Goal: Information Seeking & Learning: Learn about a topic

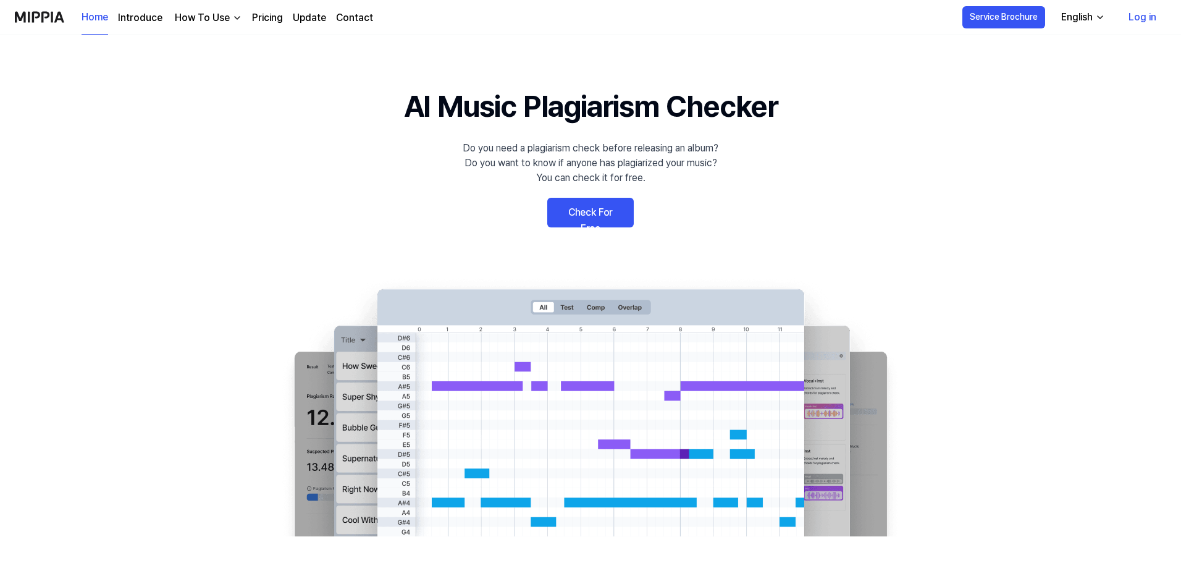
click at [589, 218] on link "Check For Free" at bounding box center [590, 213] width 86 height 30
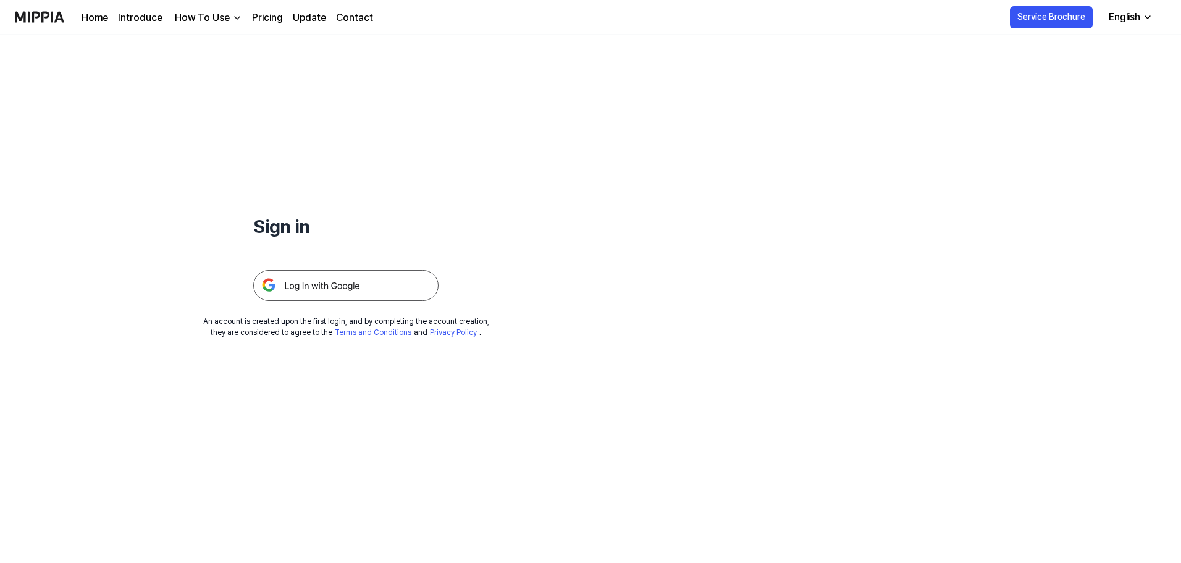
click at [361, 291] on img at bounding box center [345, 285] width 185 height 31
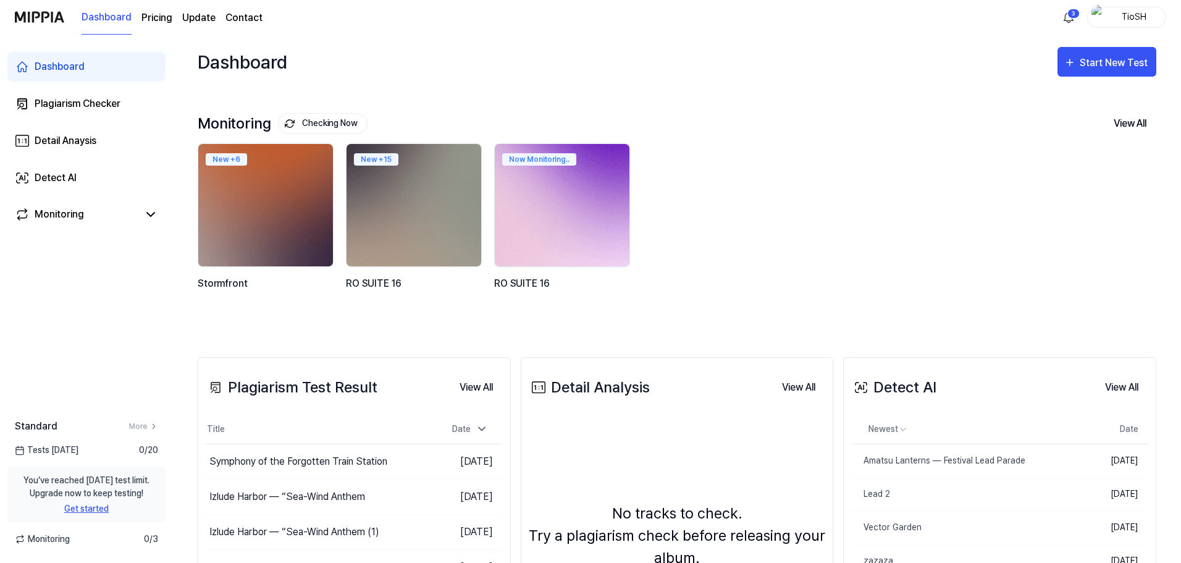
click at [584, 207] on img at bounding box center [562, 205] width 148 height 135
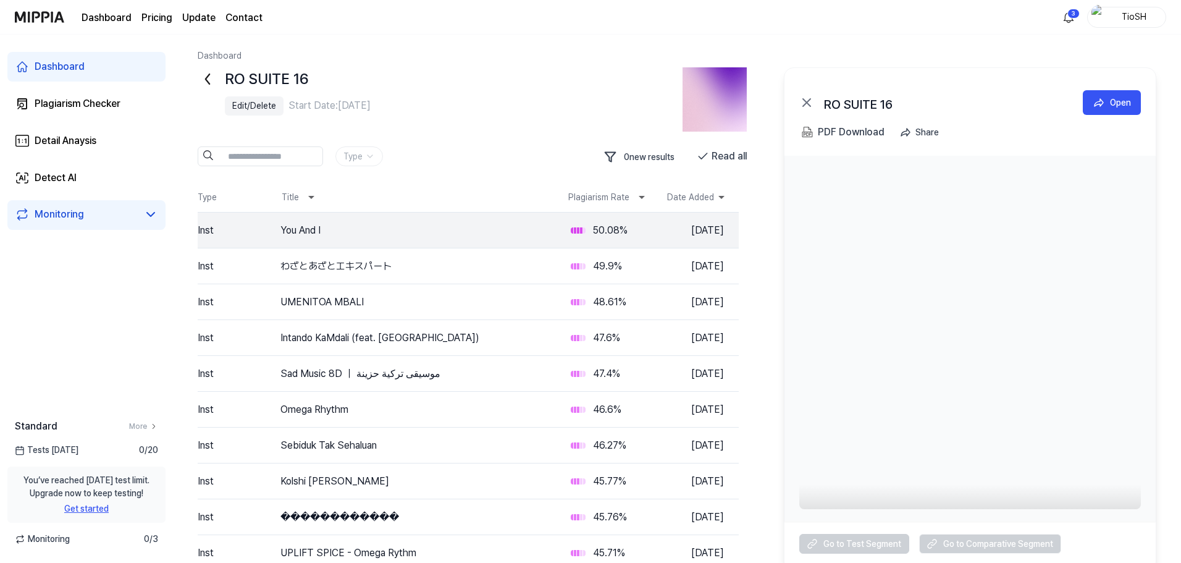
click at [267, 110] on div "Edit/Delete" at bounding box center [254, 105] width 44 height 13
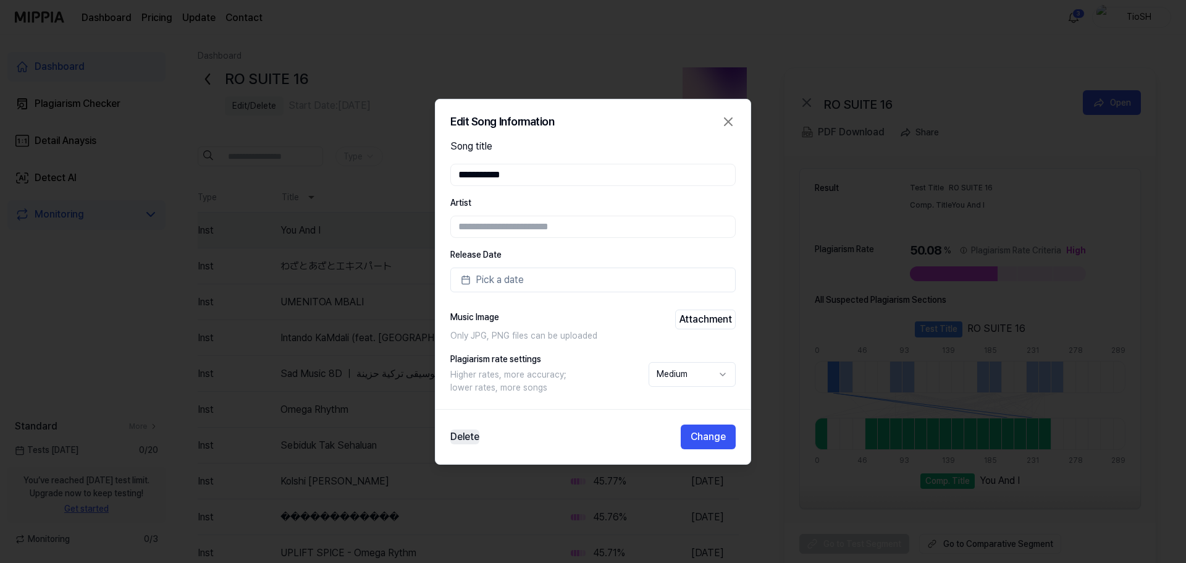
click at [460, 437] on button "Delete" at bounding box center [464, 436] width 29 height 15
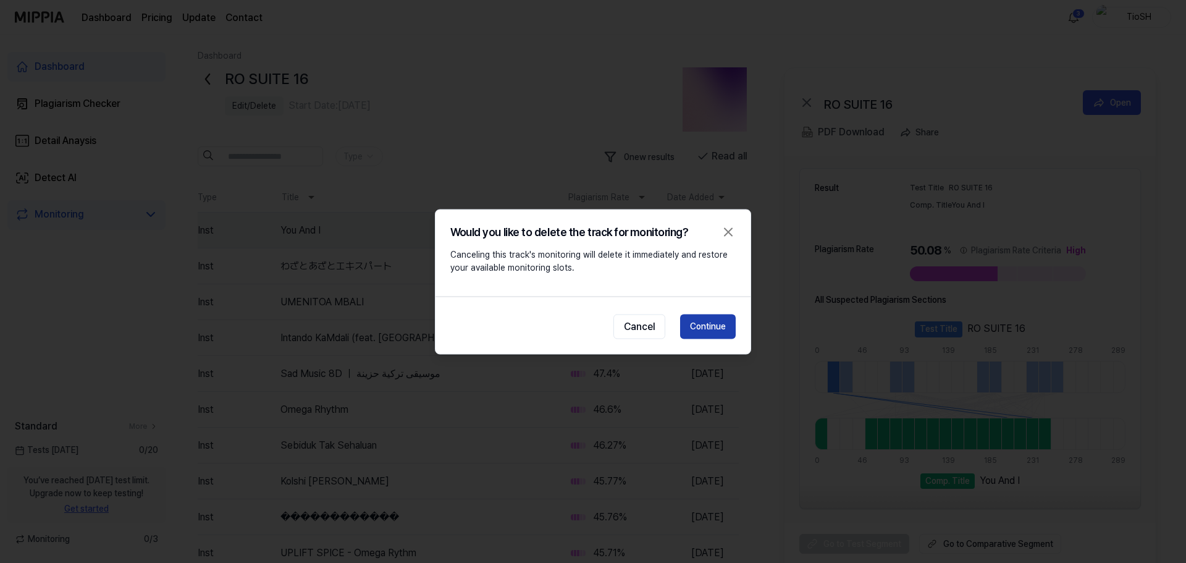
click at [698, 325] on button "Continue" at bounding box center [708, 326] width 56 height 25
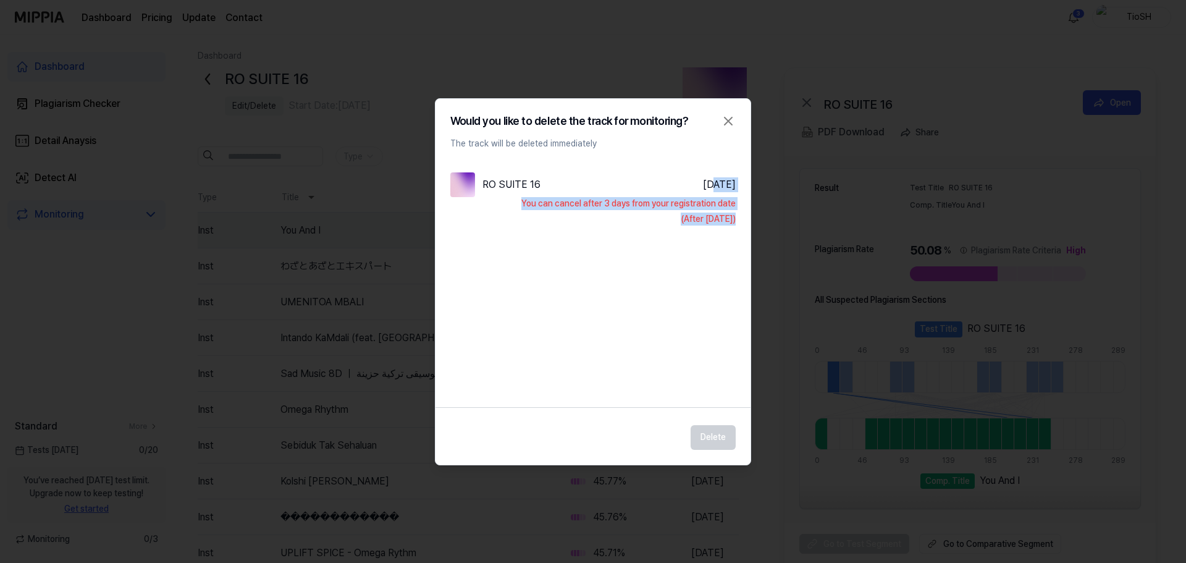
drag, startPoint x: 690, startPoint y: 181, endPoint x: 717, endPoint y: 233, distance: 59.1
click at [717, 233] on div "RO SUITE 16 Aug 31, 2025 You can cancel after 3 days from your registration dat…" at bounding box center [592, 272] width 315 height 225
click at [710, 211] on div "You can cancel after 3 days from your registration date (After Sep 3, 2025)" at bounding box center [592, 211] width 285 height 28
click at [677, 253] on div "RO SUITE 16 Aug 31, 2025 You can cancel after 3 days from your registration dat…" at bounding box center [592, 272] width 315 height 225
drag, startPoint x: 674, startPoint y: 212, endPoint x: 757, endPoint y: 237, distance: 85.6
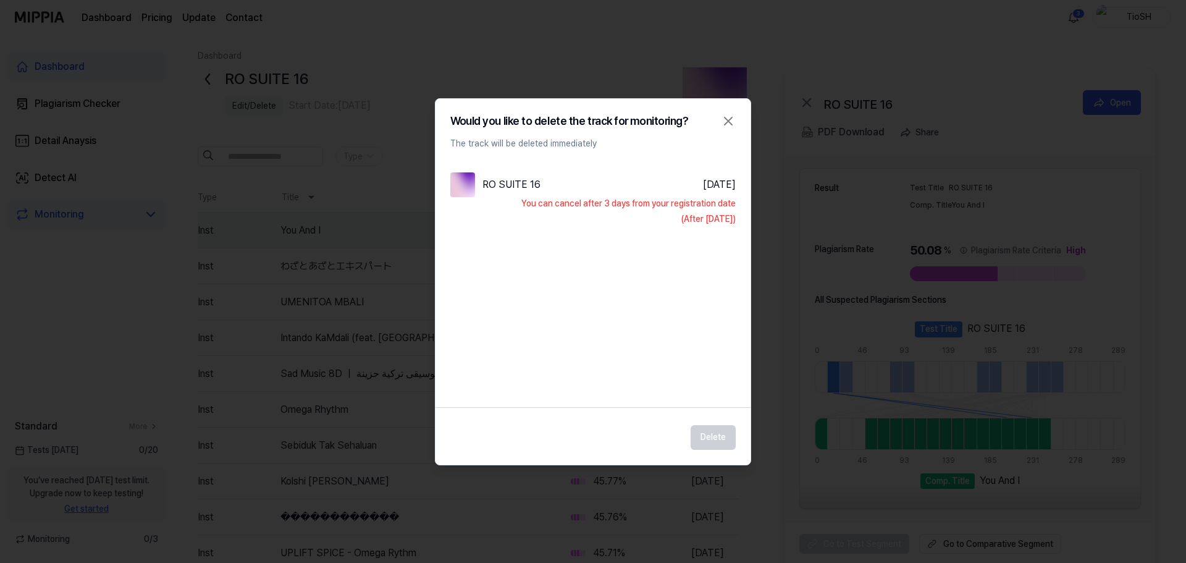
click at [757, 237] on body "Dashboard Pricing Update Contact 3 TioSH Dashboard Plagiarism Checker Detail An…" at bounding box center [590, 281] width 1181 height 563
click at [722, 269] on div "RO SUITE 16 Aug 31, 2025 You can cancel after 3 days from your registration dat…" at bounding box center [592, 272] width 315 height 225
click at [730, 122] on icon "button" at bounding box center [728, 121] width 15 height 15
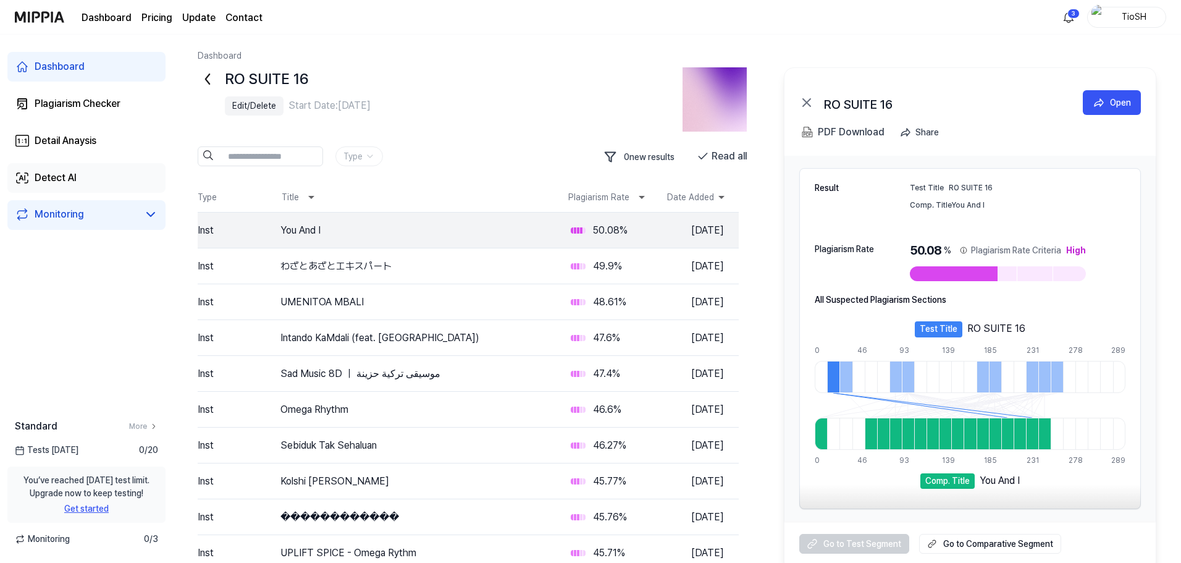
click at [69, 181] on div "Detect AI" at bounding box center [56, 177] width 42 height 15
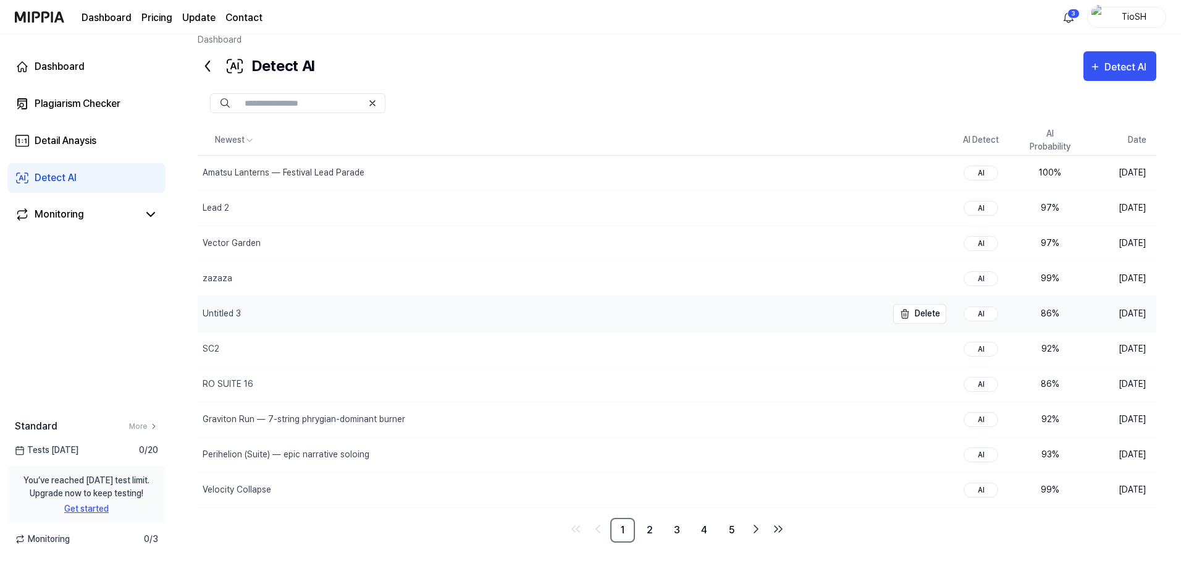
scroll to position [25, 0]
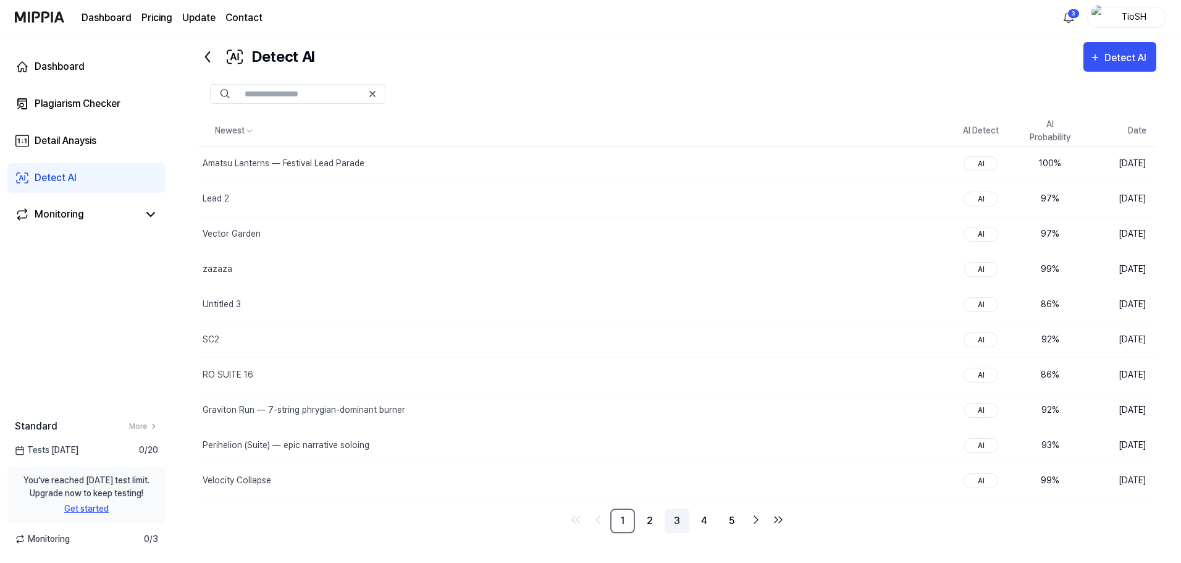
click at [675, 523] on link "3" at bounding box center [677, 520] width 25 height 25
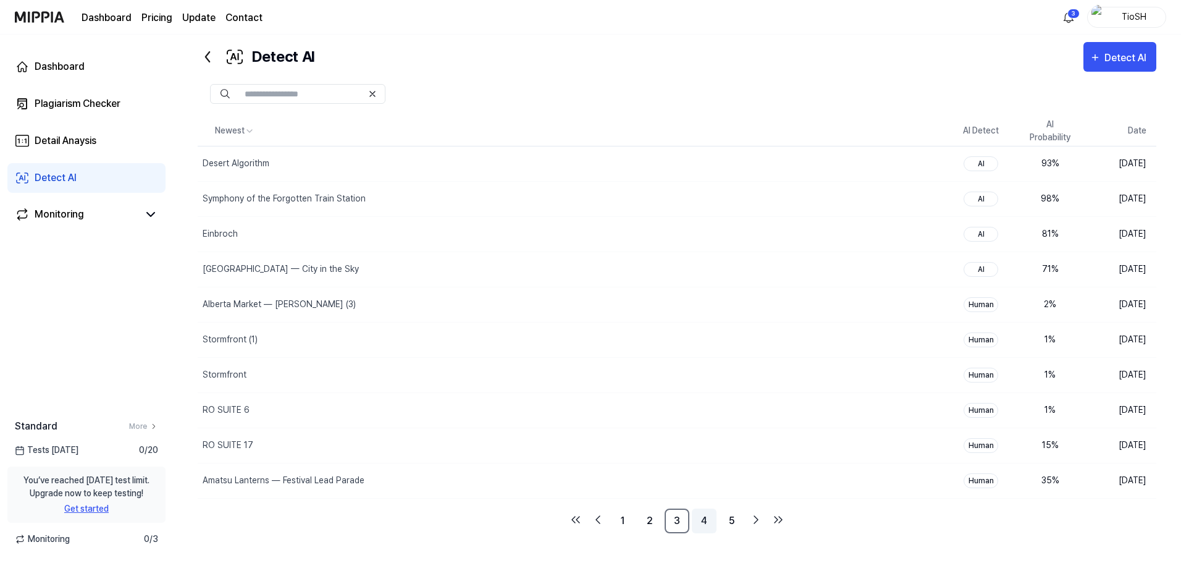
click at [703, 524] on link "4" at bounding box center [704, 520] width 25 height 25
click at [757, 520] on icon "Go to next page" at bounding box center [756, 519] width 4 height 7
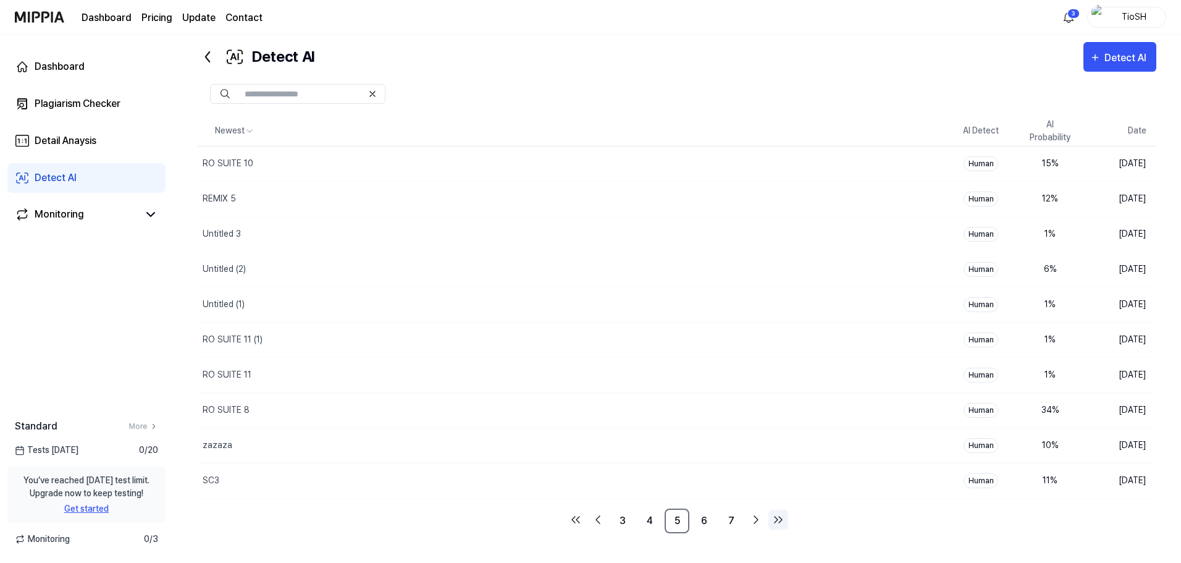
click at [775, 525] on icon "Go to last page" at bounding box center [778, 519] width 15 height 15
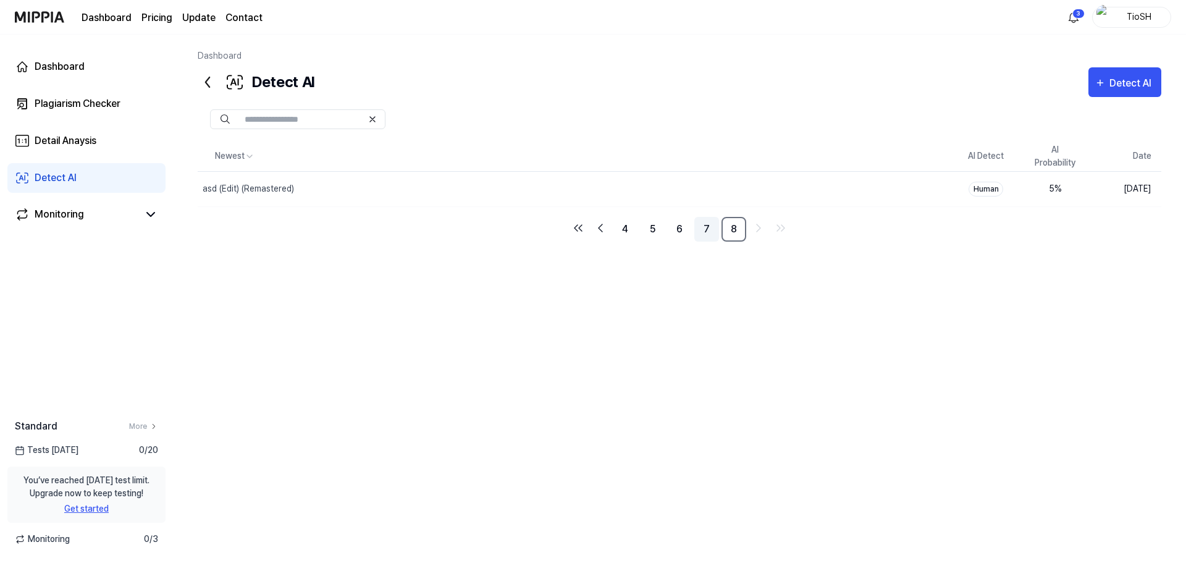
click at [712, 231] on link "7" at bounding box center [706, 229] width 25 height 25
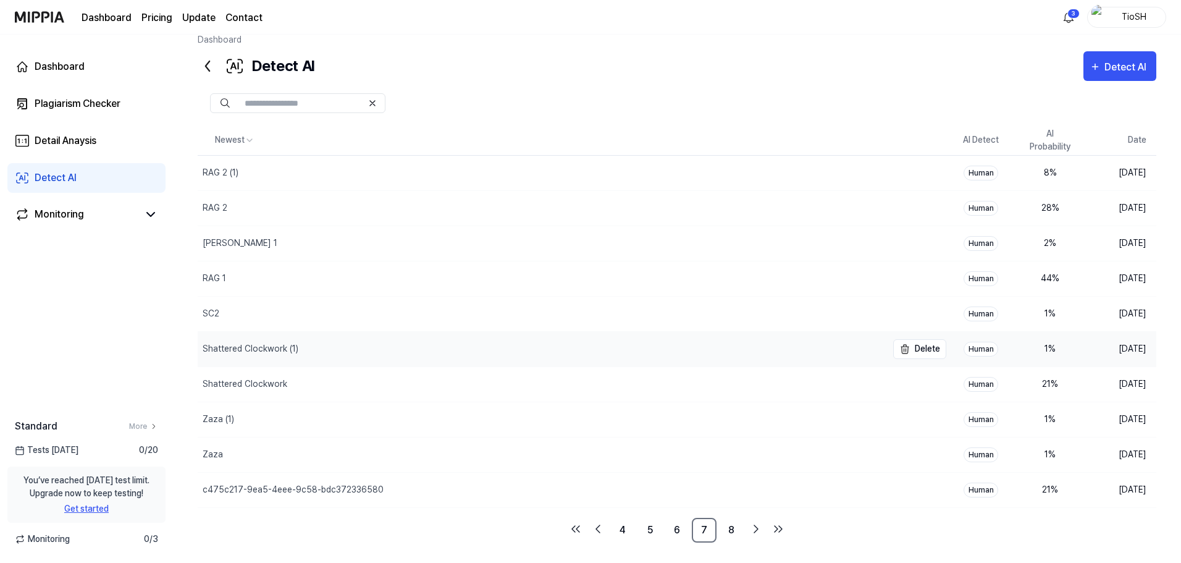
scroll to position [25, 0]
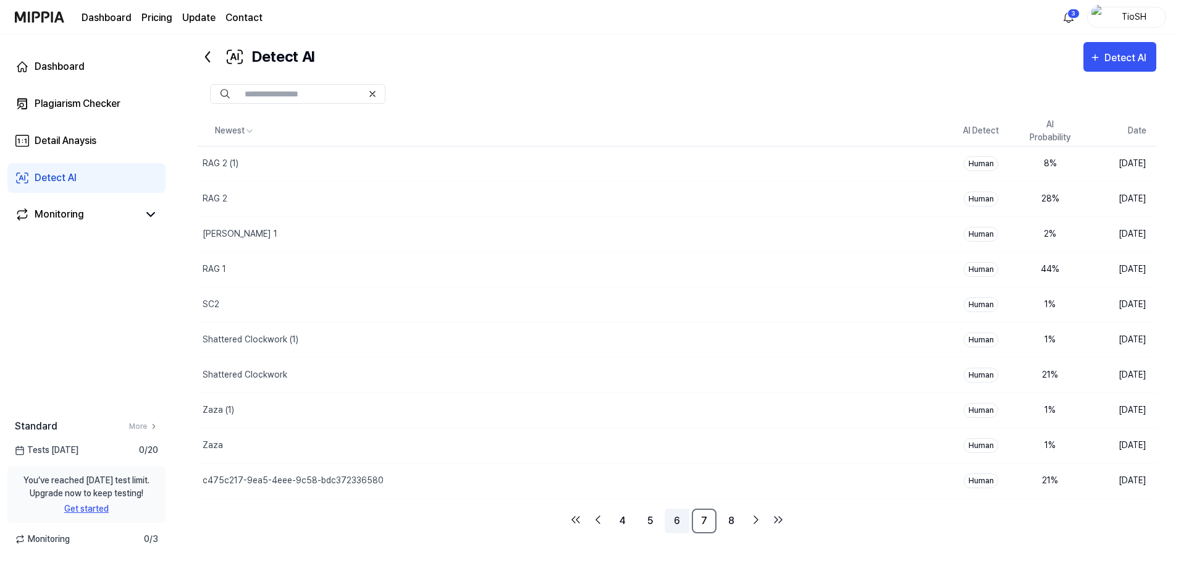
click at [679, 523] on link "6" at bounding box center [677, 520] width 25 height 25
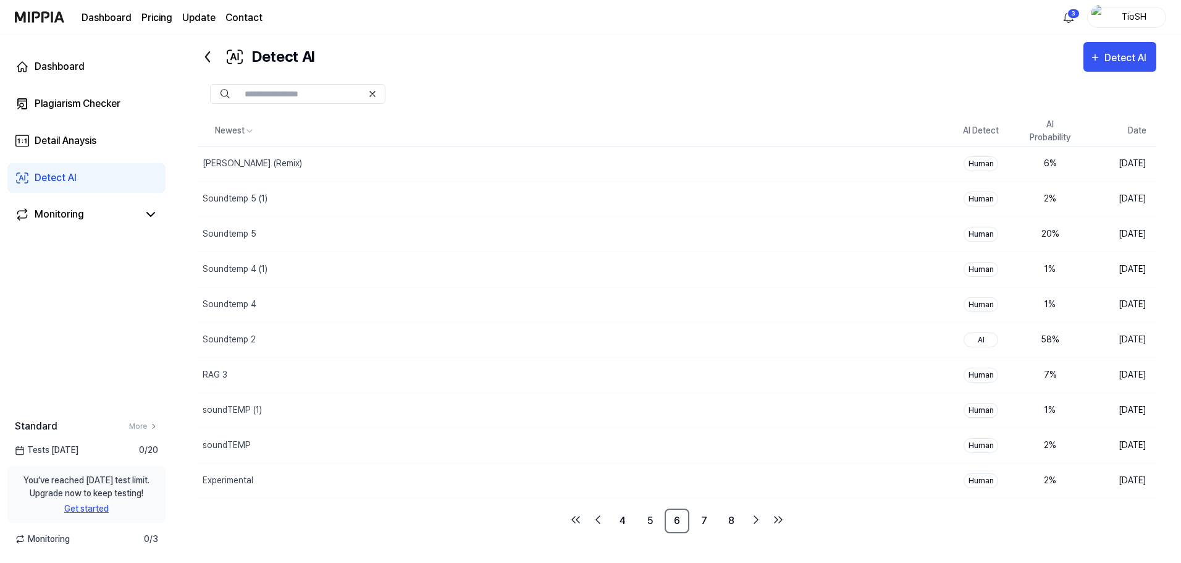
click at [662, 514] on ul "4 5 6 7 8" at bounding box center [677, 520] width 222 height 25
click at [658, 513] on link "5" at bounding box center [649, 520] width 25 height 25
click at [613, 518] on link "3" at bounding box center [622, 520] width 25 height 25
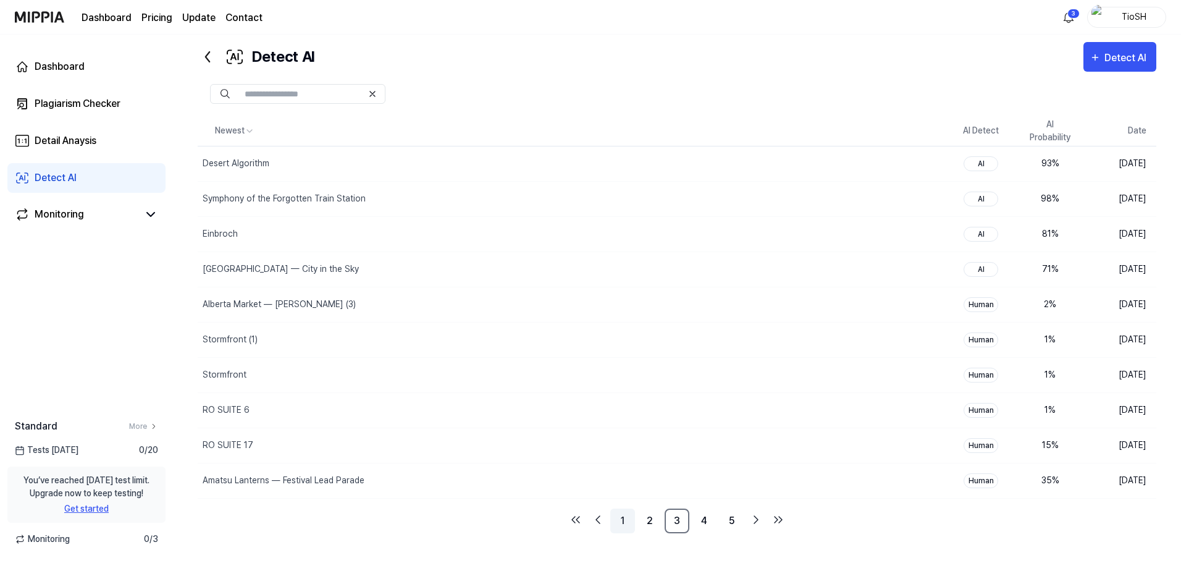
click at [620, 521] on link "1" at bounding box center [622, 520] width 25 height 25
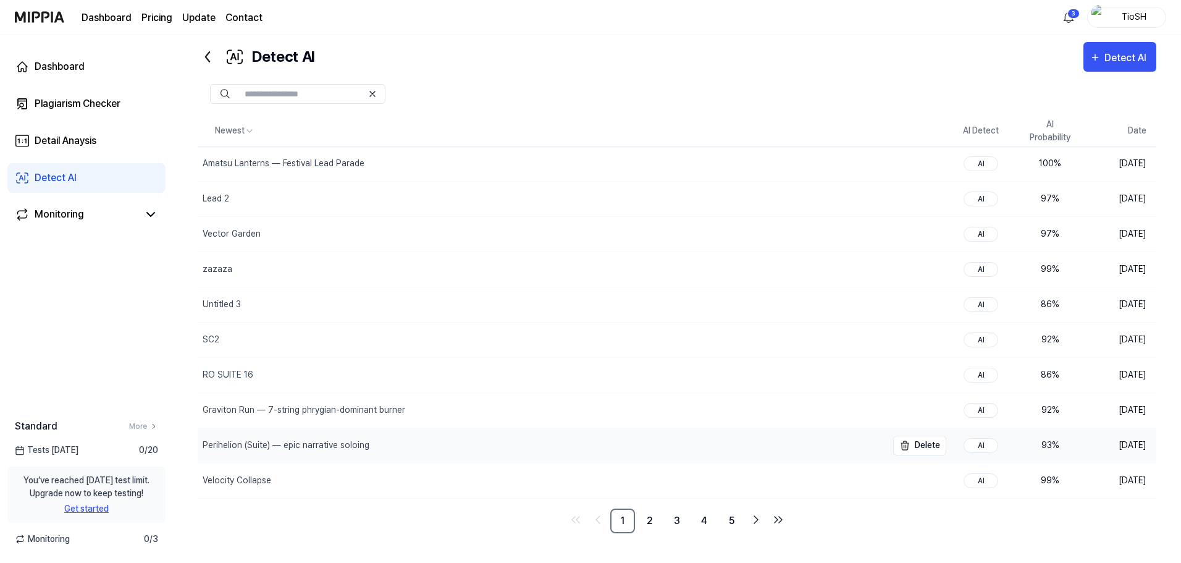
click at [523, 446] on div "Perihelion (Suite) — epic narrative soloing" at bounding box center [542, 445] width 689 height 35
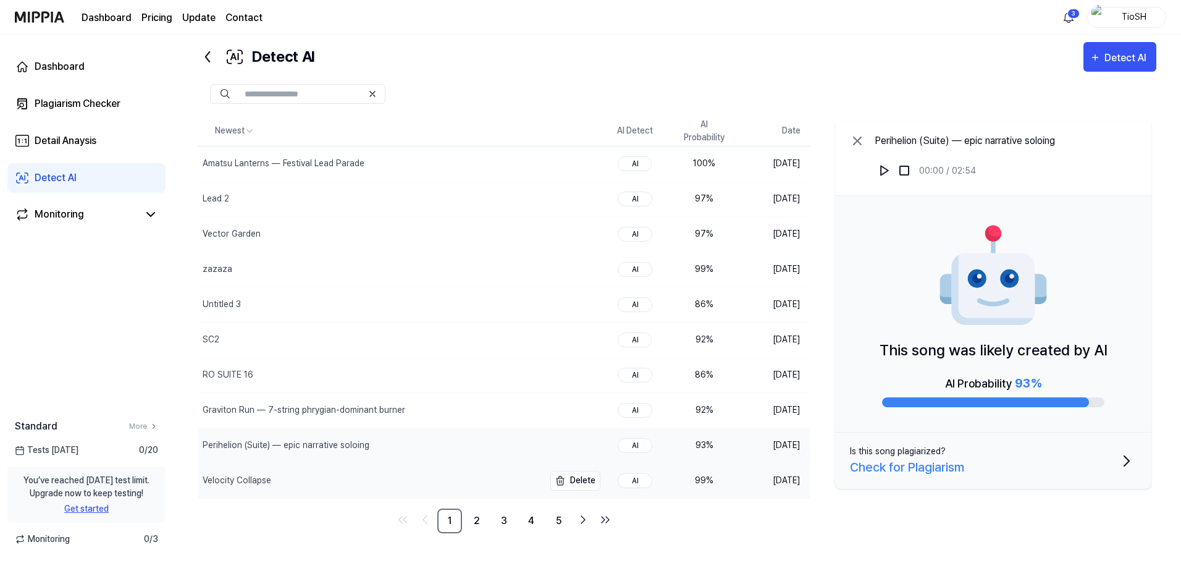
click at [326, 485] on div "Velocity Collapse" at bounding box center [371, 480] width 346 height 35
click at [883, 174] on img at bounding box center [884, 170] width 12 height 12
click at [883, 170] on img at bounding box center [884, 170] width 12 height 12
click at [334, 446] on div "Perihelion (Suite) — epic narrative soloing" at bounding box center [286, 445] width 167 height 13
click at [879, 174] on img at bounding box center [884, 170] width 12 height 12
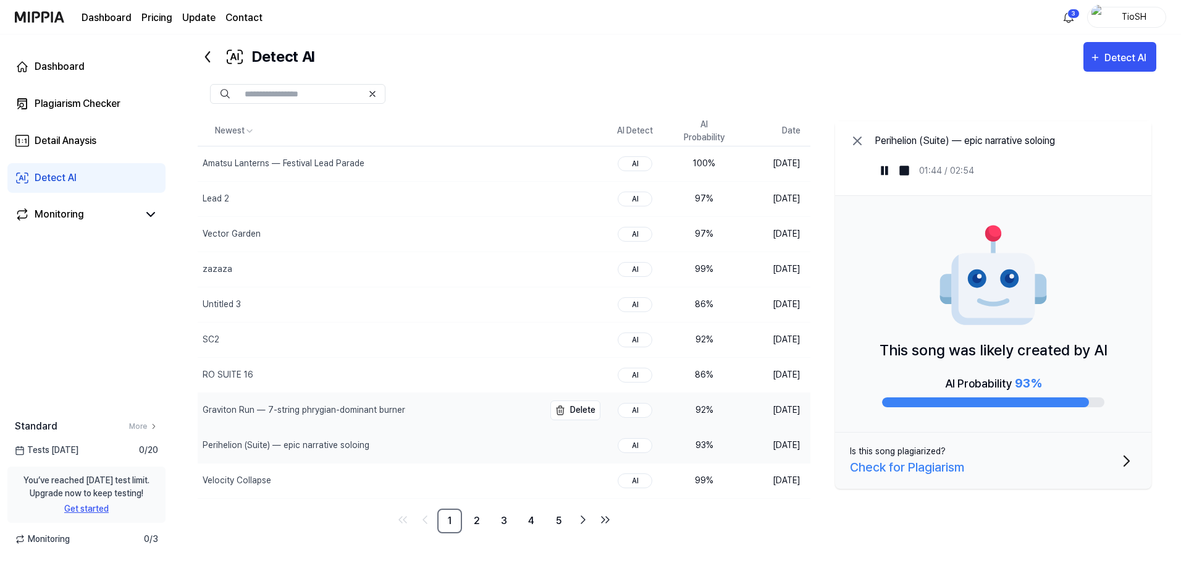
click at [380, 416] on div "Graviton Run — 7-string phrygian-dominant burner" at bounding box center [371, 410] width 346 height 35
click at [888, 177] on button at bounding box center [885, 171] width 20 height 20
click at [886, 175] on img at bounding box center [884, 170] width 12 height 12
click at [481, 516] on link "2" at bounding box center [476, 520] width 25 height 25
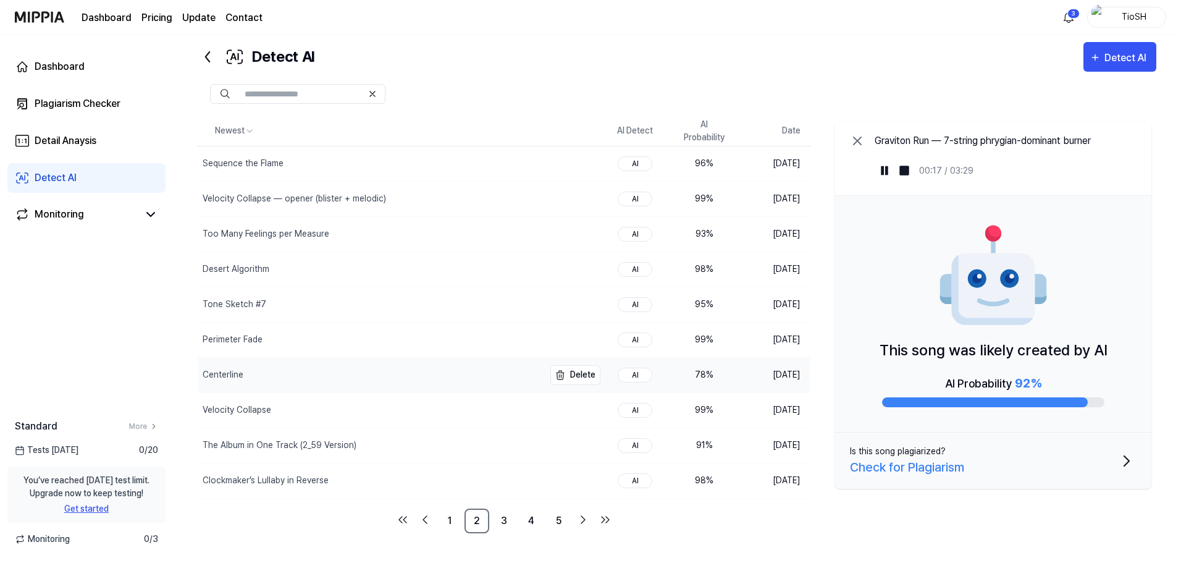
click at [324, 364] on div "Centerline" at bounding box center [371, 375] width 346 height 35
click at [884, 169] on img at bounding box center [884, 170] width 12 height 12
drag, startPoint x: 506, startPoint y: 434, endPoint x: 494, endPoint y: 419, distance: 18.8
click at [499, 423] on tbody "Sequence the Flame Delete AI 96 % [DATE] Velocity Collapse — opener (blister + …" at bounding box center [504, 322] width 613 height 352
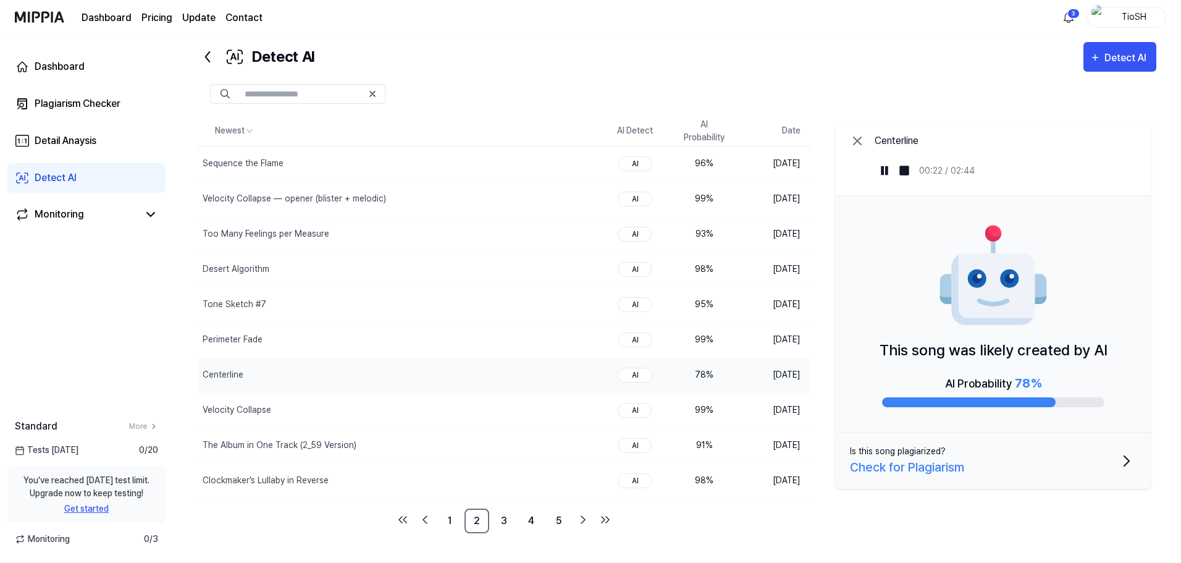
click at [544, 91] on div at bounding box center [677, 94] width 959 height 20
click at [387, 351] on div "Perimeter Fade" at bounding box center [371, 339] width 346 height 35
click at [884, 175] on img at bounding box center [884, 170] width 12 height 12
click at [503, 523] on link "3" at bounding box center [504, 520] width 25 height 25
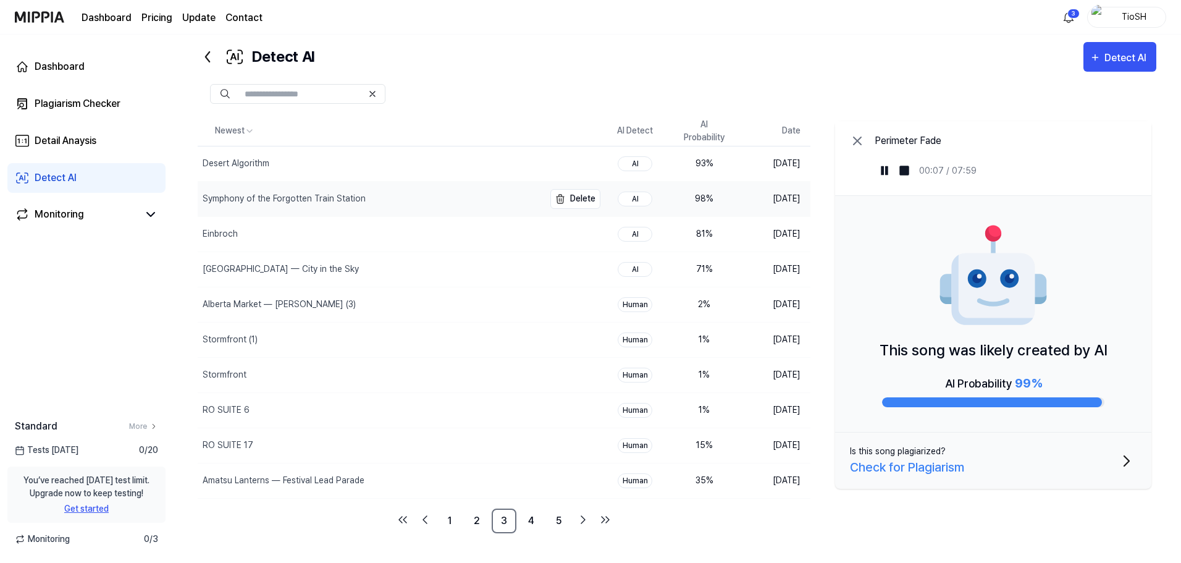
click at [329, 204] on div "Symphony of the Forgotten Train Station" at bounding box center [284, 198] width 163 height 13
click at [882, 170] on img at bounding box center [884, 170] width 12 height 12
click at [882, 171] on img at bounding box center [884, 170] width 12 height 12
click at [529, 520] on link "4" at bounding box center [531, 520] width 25 height 25
click at [395, 203] on div "Alberta Market — [PERSON_NAME] (2)" at bounding box center [371, 199] width 346 height 35
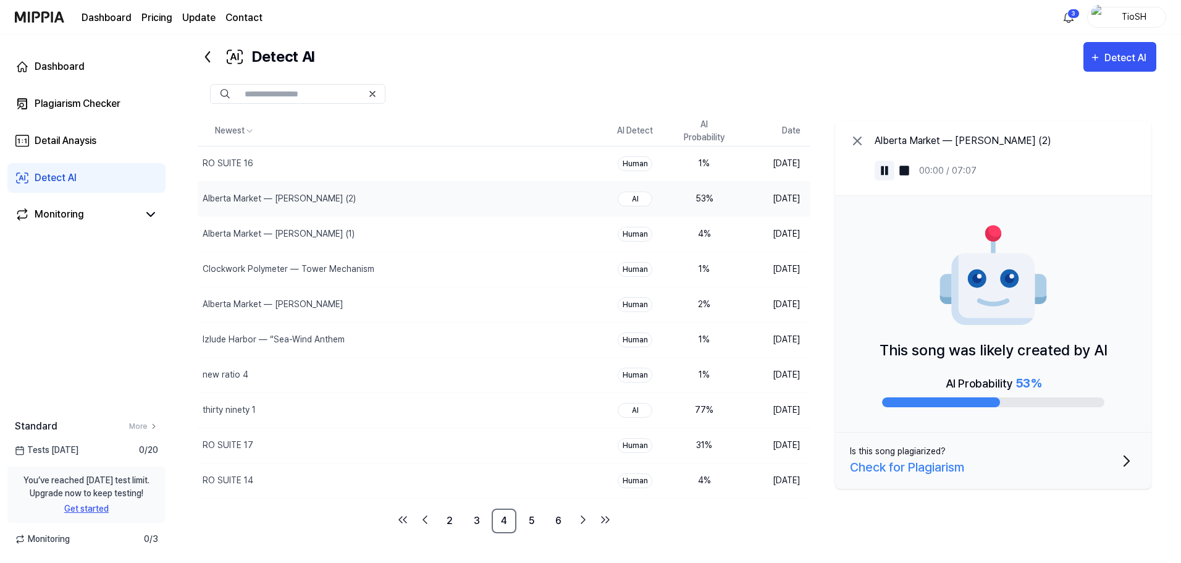
click at [880, 174] on img at bounding box center [884, 170] width 12 height 12
click at [886, 171] on img at bounding box center [884, 170] width 12 height 12
click at [451, 459] on div "RO SUITE 17" at bounding box center [371, 445] width 346 height 35
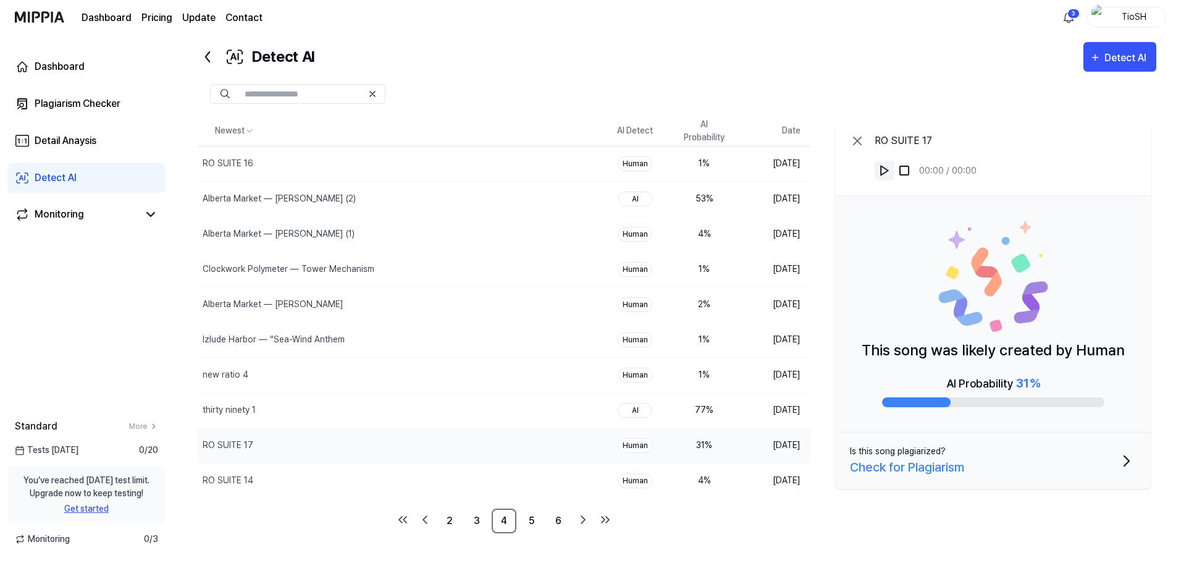
click at [883, 168] on img at bounding box center [884, 170] width 12 height 12
click at [490, 484] on div "RO SUITE 14" at bounding box center [371, 480] width 346 height 35
click at [886, 172] on img at bounding box center [884, 170] width 12 height 12
click at [534, 520] on link "5" at bounding box center [531, 520] width 25 height 25
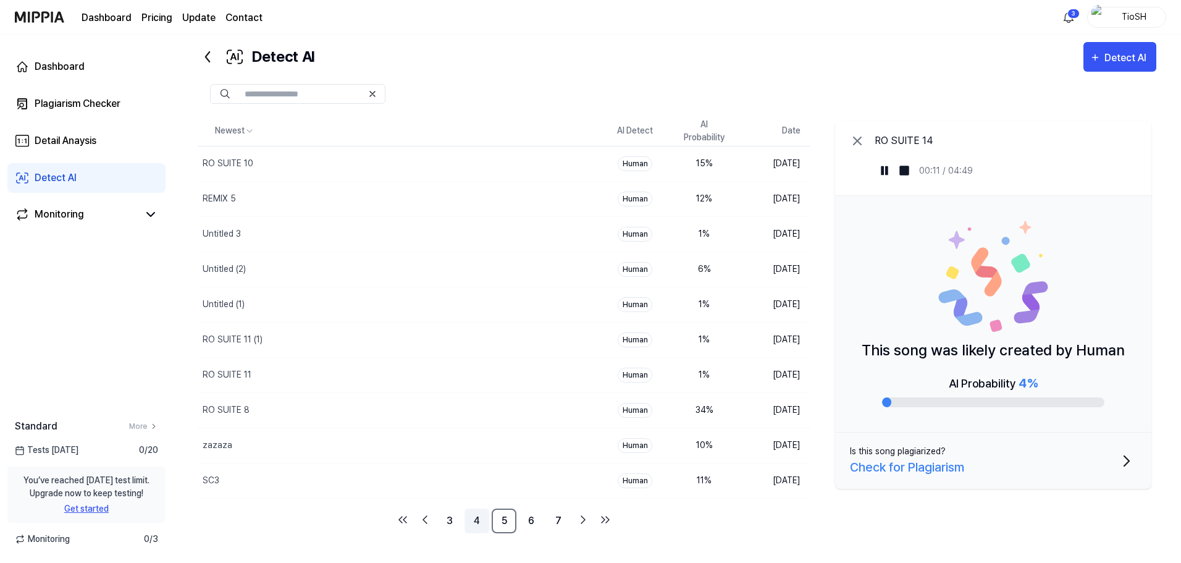
click at [483, 519] on link "4" at bounding box center [476, 520] width 25 height 25
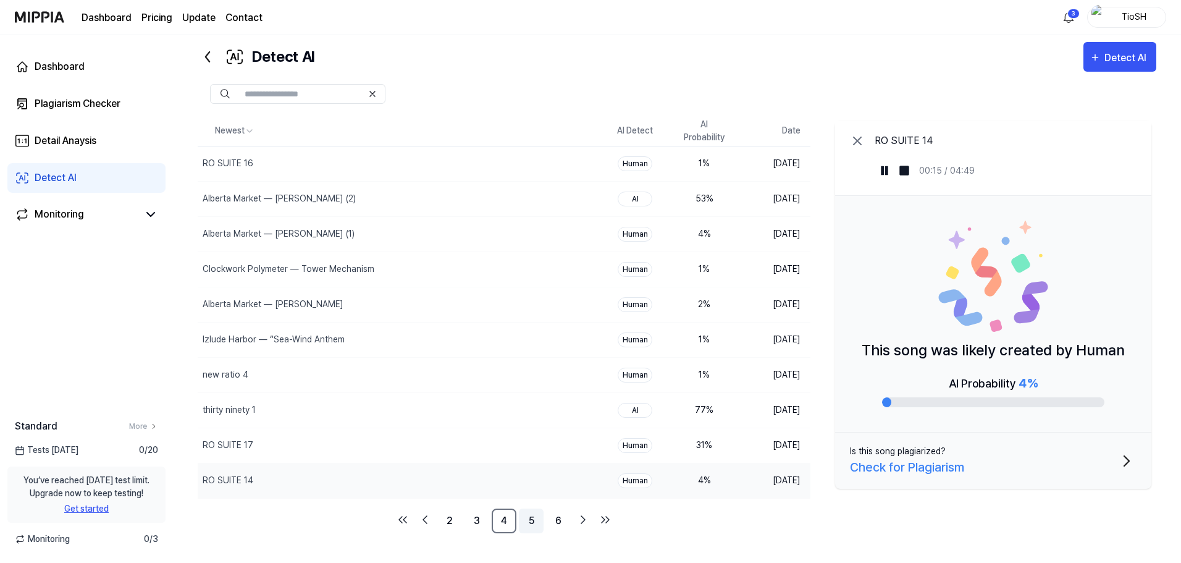
click at [524, 521] on link "5" at bounding box center [531, 520] width 25 height 25
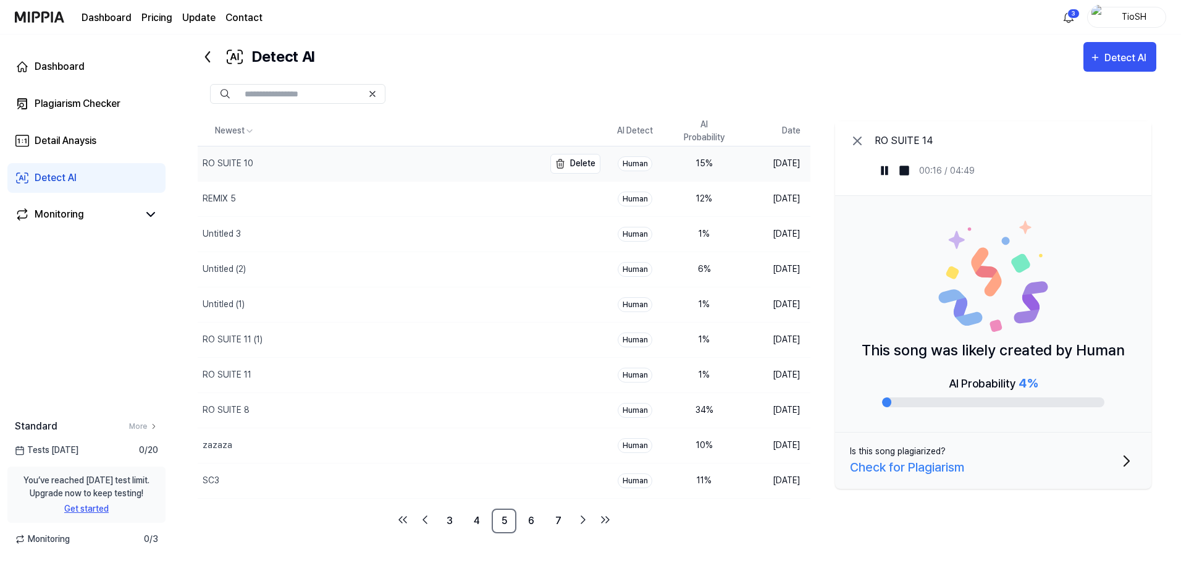
click at [404, 168] on div "RO SUITE 10" at bounding box center [371, 163] width 346 height 35
click at [881, 172] on img at bounding box center [884, 170] width 12 height 12
click at [313, 276] on div "Untitled (2)" at bounding box center [371, 269] width 346 height 35
click at [884, 162] on button at bounding box center [885, 171] width 20 height 20
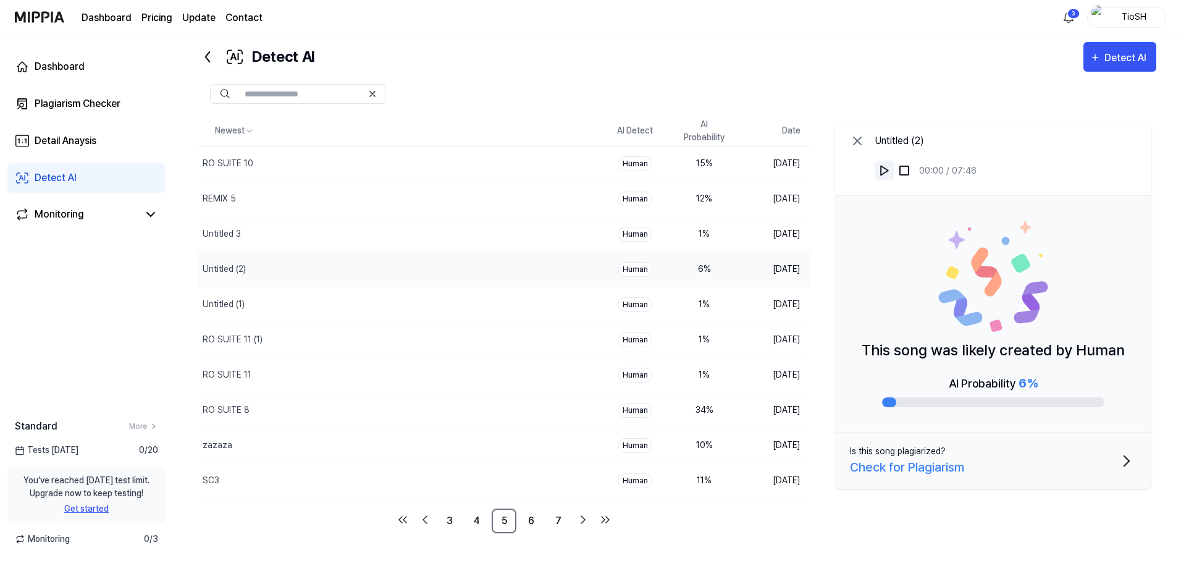
click at [884, 164] on button at bounding box center [885, 171] width 20 height 20
click at [484, 298] on div "Untitled (1)" at bounding box center [371, 304] width 346 height 35
click at [887, 172] on img at bounding box center [884, 170] width 12 height 12
drag, startPoint x: 887, startPoint y: 172, endPoint x: 878, endPoint y: 172, distance: 8.7
click at [886, 172] on img at bounding box center [884, 170] width 12 height 12
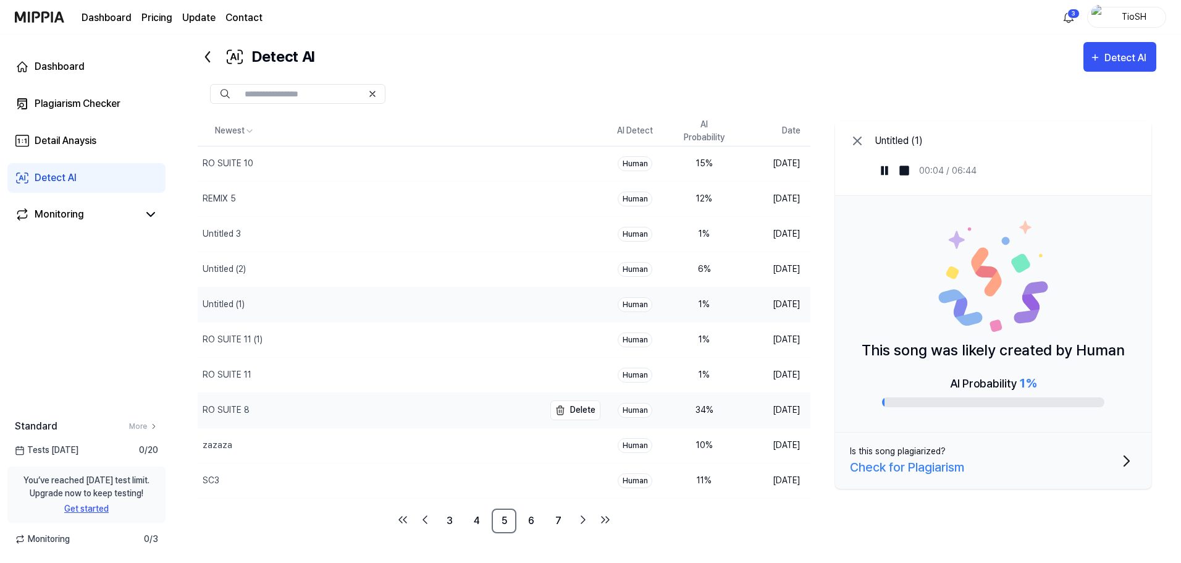
click at [396, 421] on div "RO SUITE 8" at bounding box center [371, 410] width 346 height 35
click at [889, 166] on img at bounding box center [884, 170] width 12 height 12
click at [888, 166] on img at bounding box center [884, 170] width 12 height 12
click at [532, 526] on link "6" at bounding box center [531, 520] width 25 height 25
click at [420, 342] on div "Soundtemp 2" at bounding box center [371, 339] width 346 height 35
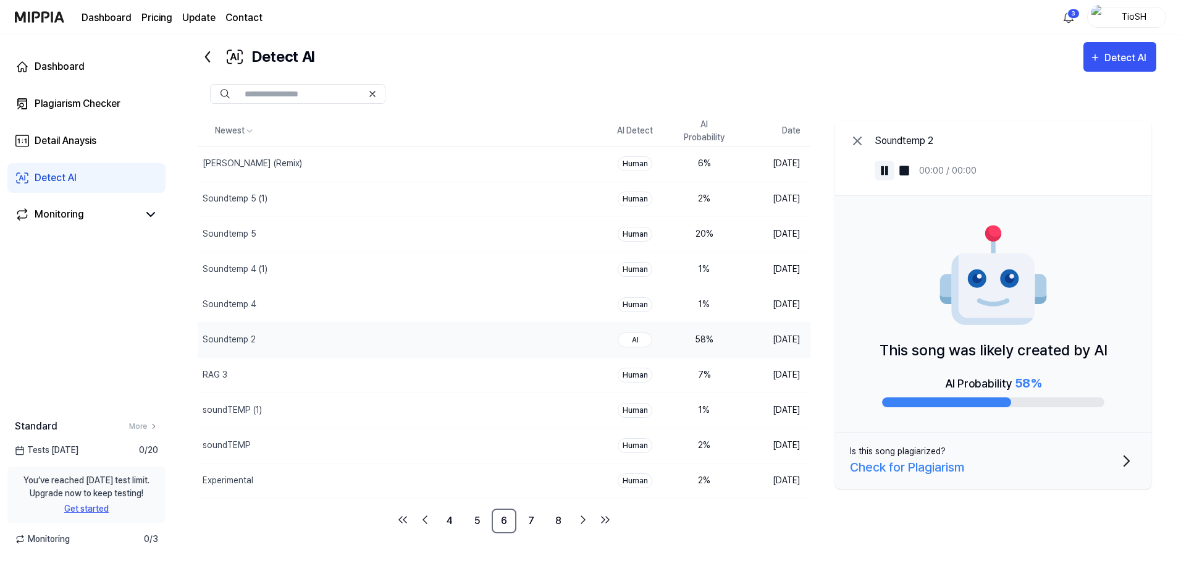
click at [880, 164] on img at bounding box center [884, 170] width 12 height 12
click at [883, 167] on img at bounding box center [884, 170] width 12 height 12
click at [361, 309] on div "Soundtemp 4" at bounding box center [371, 304] width 346 height 35
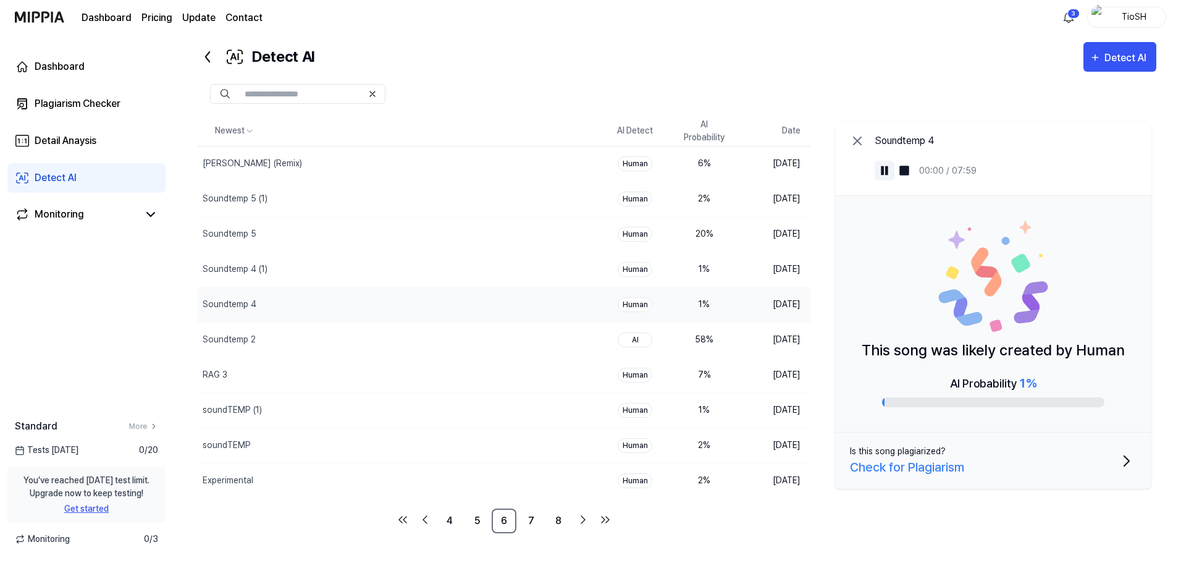
click at [884, 169] on img at bounding box center [884, 170] width 12 height 12
click at [390, 261] on div "Soundtemp 4 (1)" at bounding box center [371, 269] width 346 height 35
click at [886, 172] on img at bounding box center [884, 170] width 12 height 12
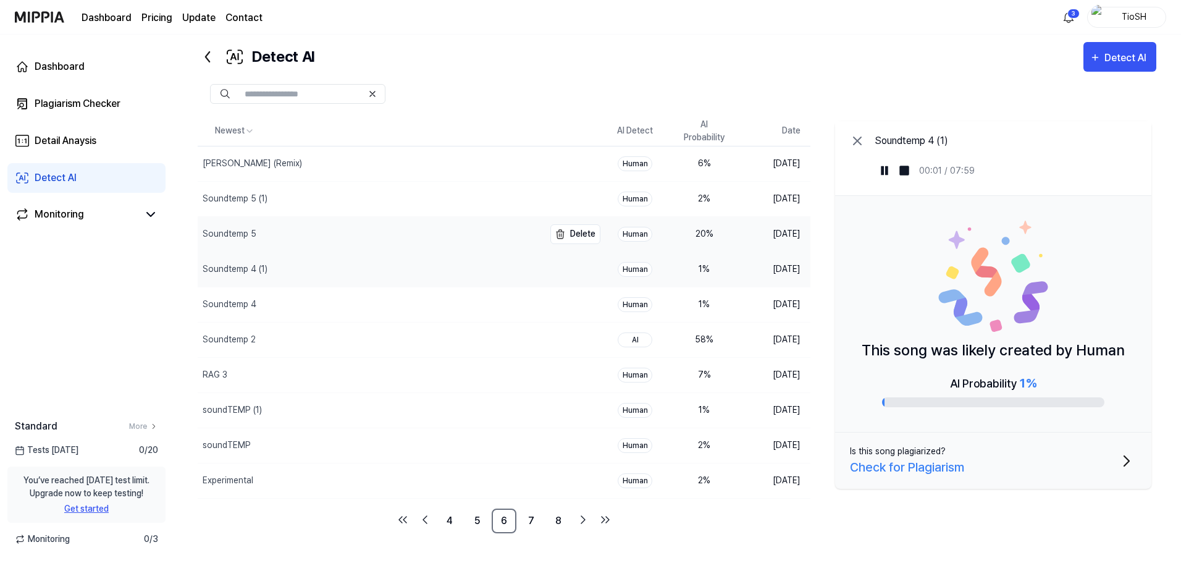
click at [371, 238] on div "Soundtemp 5" at bounding box center [371, 234] width 346 height 35
click at [881, 170] on img at bounding box center [884, 170] width 12 height 12
click at [883, 171] on img at bounding box center [884, 170] width 12 height 12
click at [487, 195] on div "Soundtemp 5 (1)" at bounding box center [371, 199] width 346 height 35
click at [880, 178] on button at bounding box center [885, 171] width 20 height 20
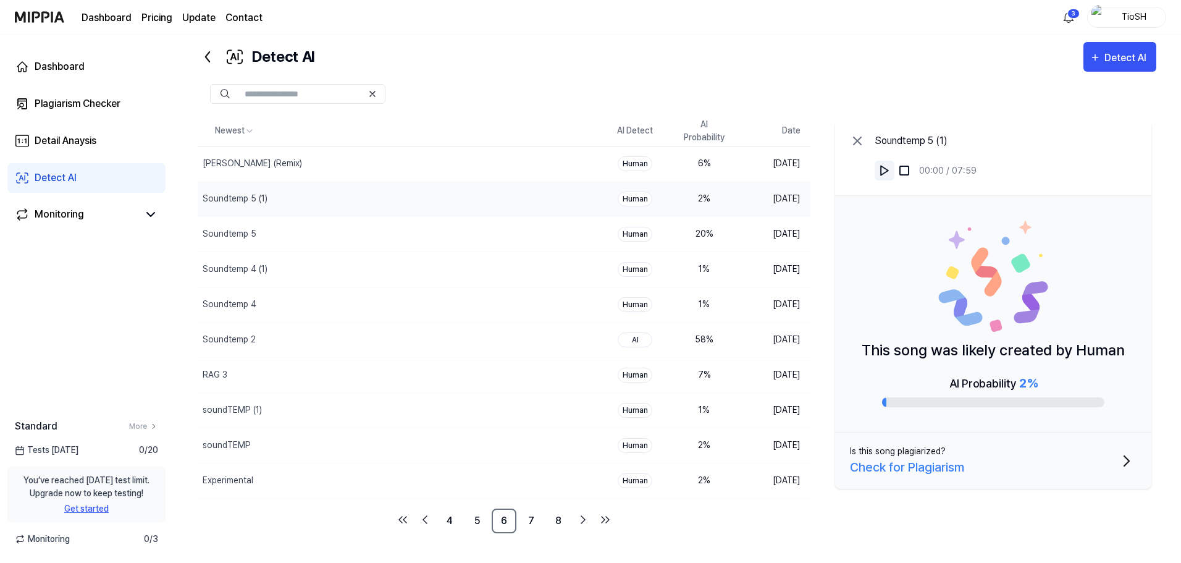
click at [882, 175] on img at bounding box center [884, 170] width 12 height 12
click at [532, 516] on link "7" at bounding box center [531, 520] width 25 height 25
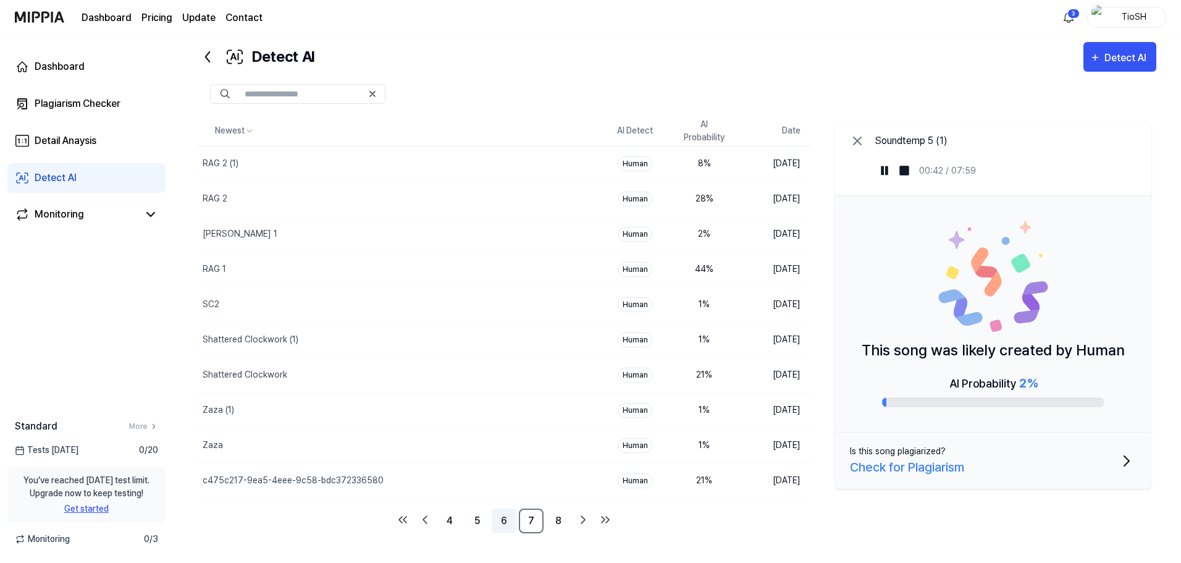
click at [506, 523] on link "6" at bounding box center [504, 520] width 25 height 25
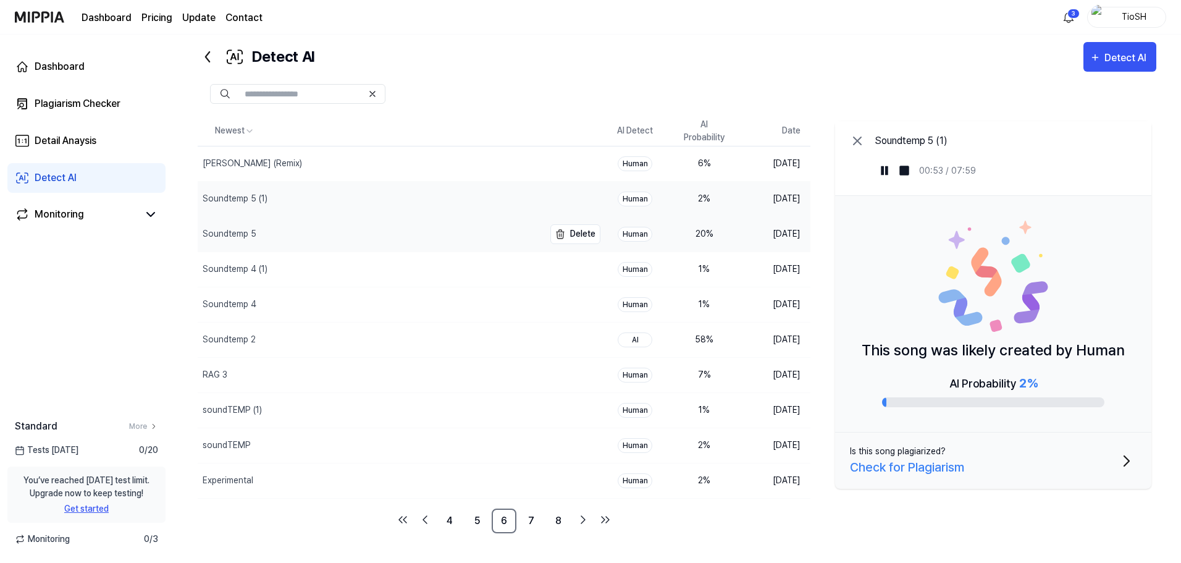
click at [369, 237] on div "Soundtemp 5" at bounding box center [371, 234] width 346 height 35
click at [889, 175] on img at bounding box center [884, 170] width 12 height 12
click at [886, 175] on img at bounding box center [884, 170] width 12 height 12
click at [526, 519] on link "7" at bounding box center [531, 520] width 25 height 25
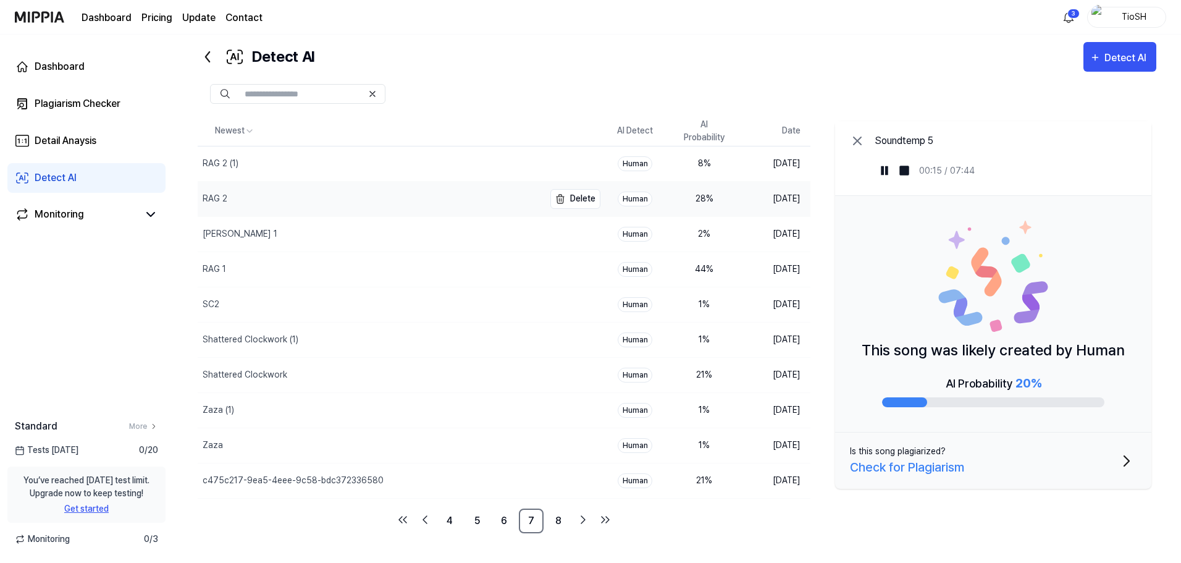
drag, startPoint x: 404, startPoint y: 190, endPoint x: 441, endPoint y: 190, distance: 37.1
click at [403, 190] on div "RAG 2" at bounding box center [371, 199] width 346 height 35
click at [871, 167] on div "RAG 2 00:00 / 07:59" at bounding box center [993, 158] width 316 height 75
click at [882, 172] on img at bounding box center [884, 170] width 12 height 12
click at [885, 172] on img at bounding box center [884, 170] width 12 height 12
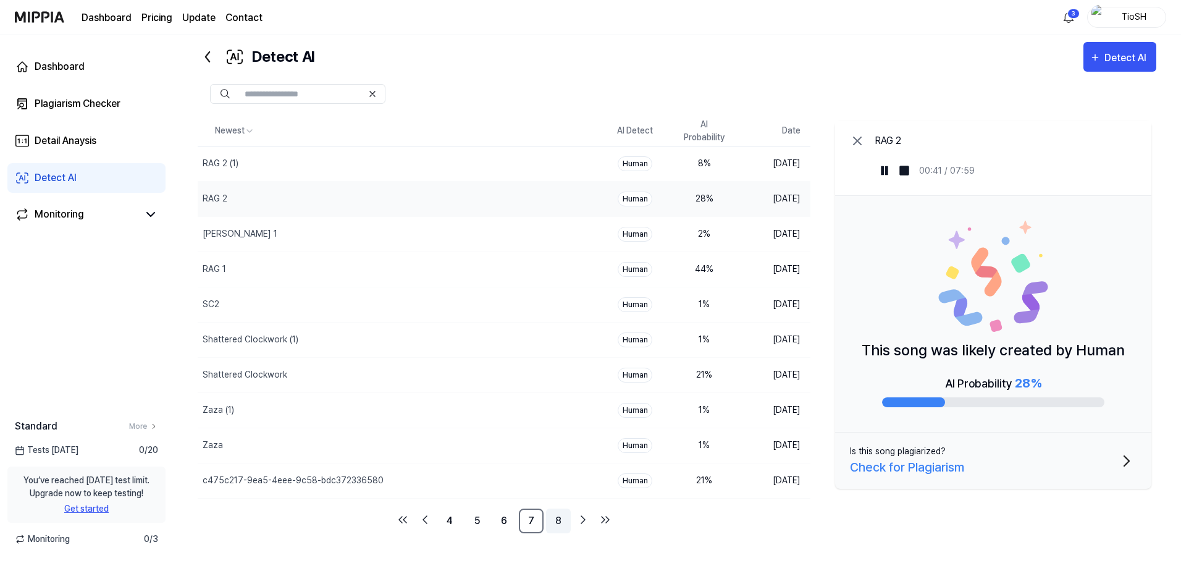
click at [553, 523] on link "8" at bounding box center [558, 520] width 25 height 25
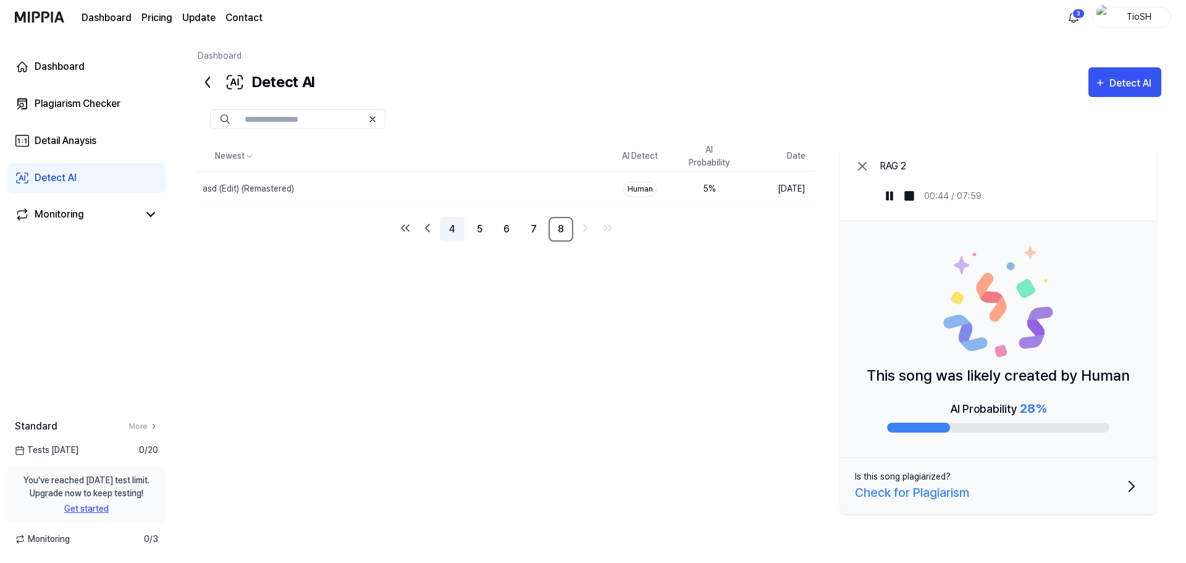
click at [447, 235] on link "4" at bounding box center [452, 229] width 25 height 25
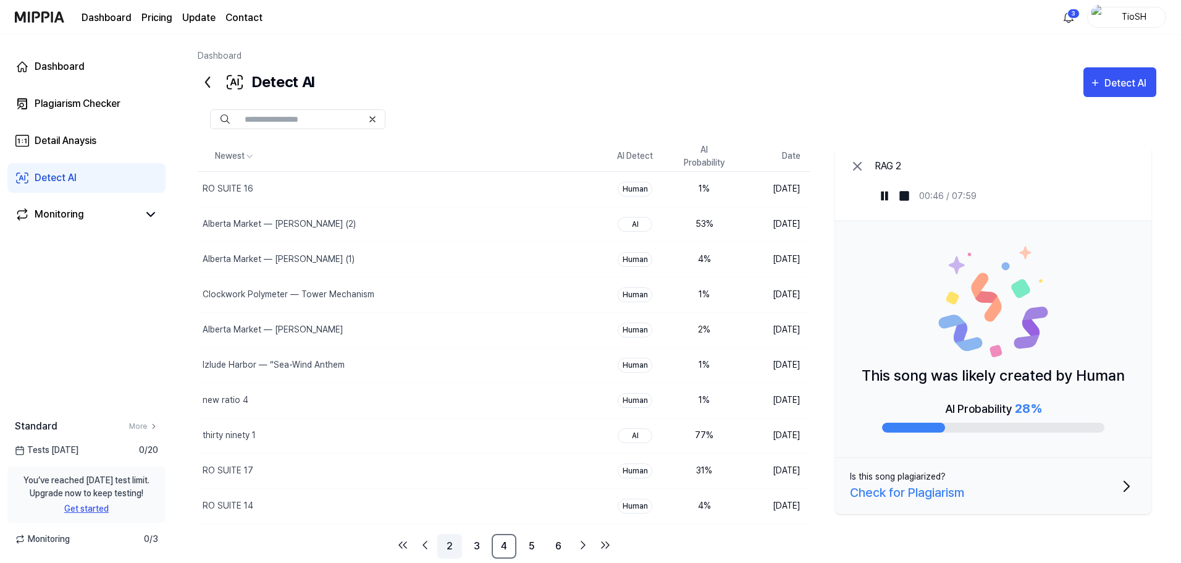
click at [446, 545] on link "2" at bounding box center [449, 546] width 25 height 25
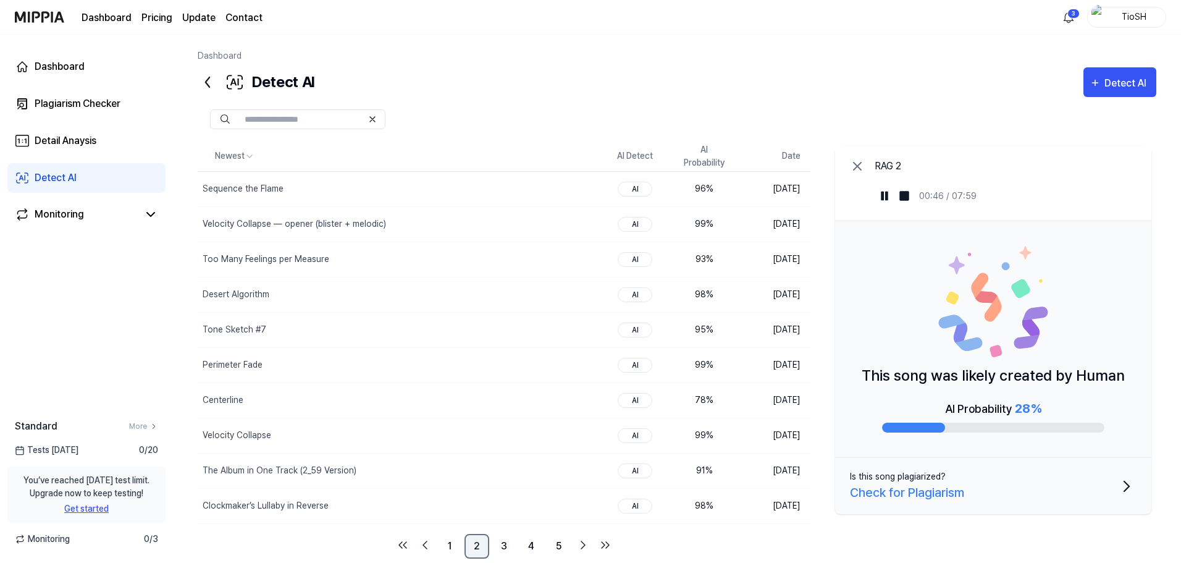
click at [451, 547] on link "1" at bounding box center [449, 546] width 25 height 25
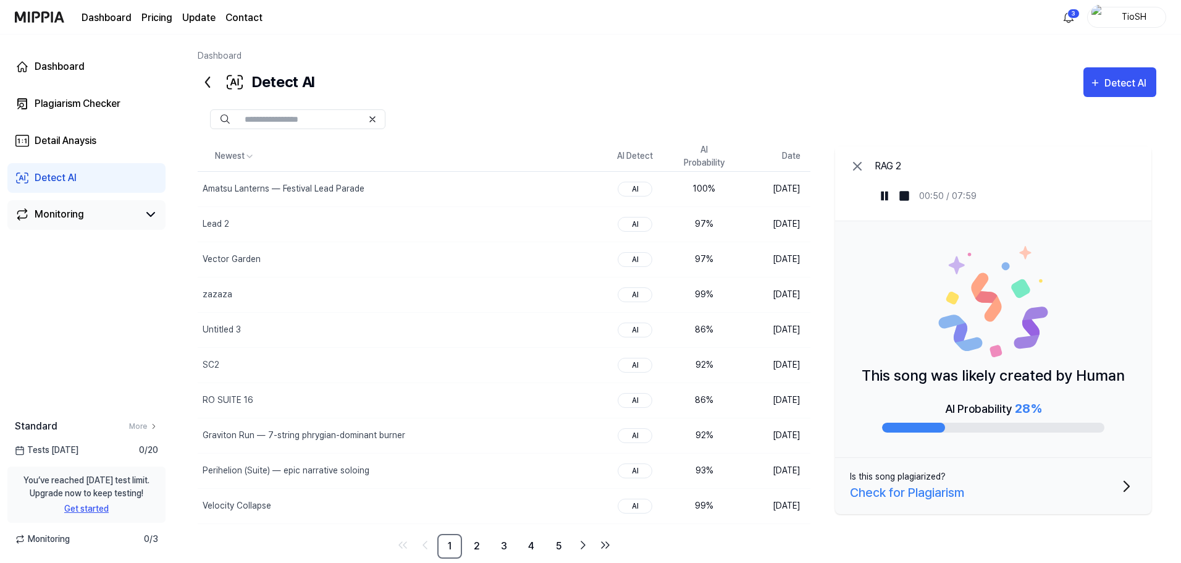
click at [99, 209] on link "Monitoring" at bounding box center [77, 214] width 124 height 15
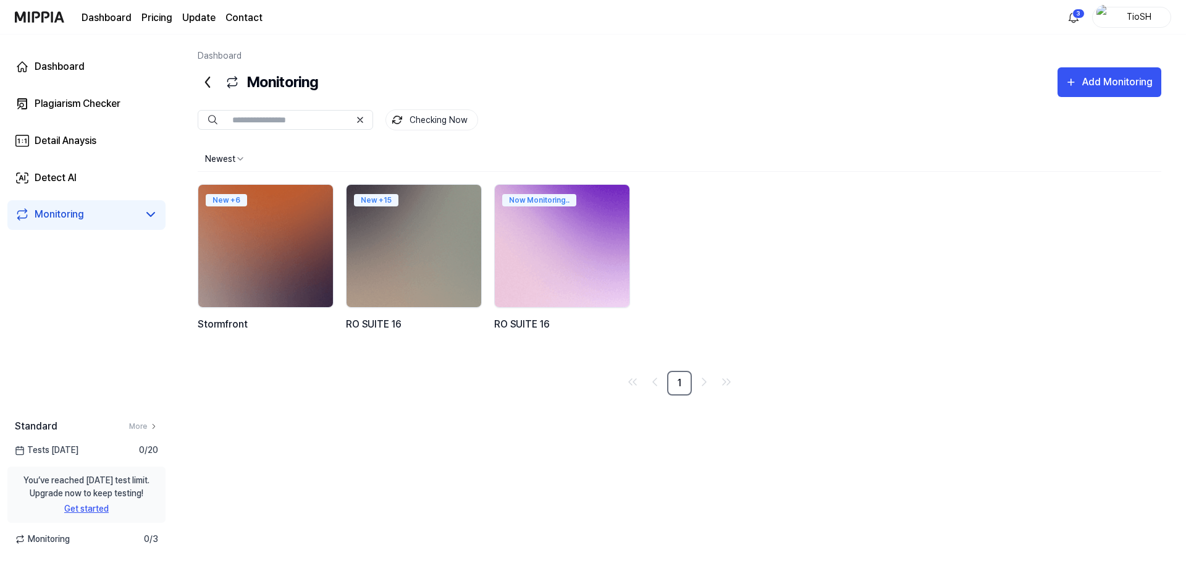
click at [615, 243] on img at bounding box center [562, 245] width 148 height 135
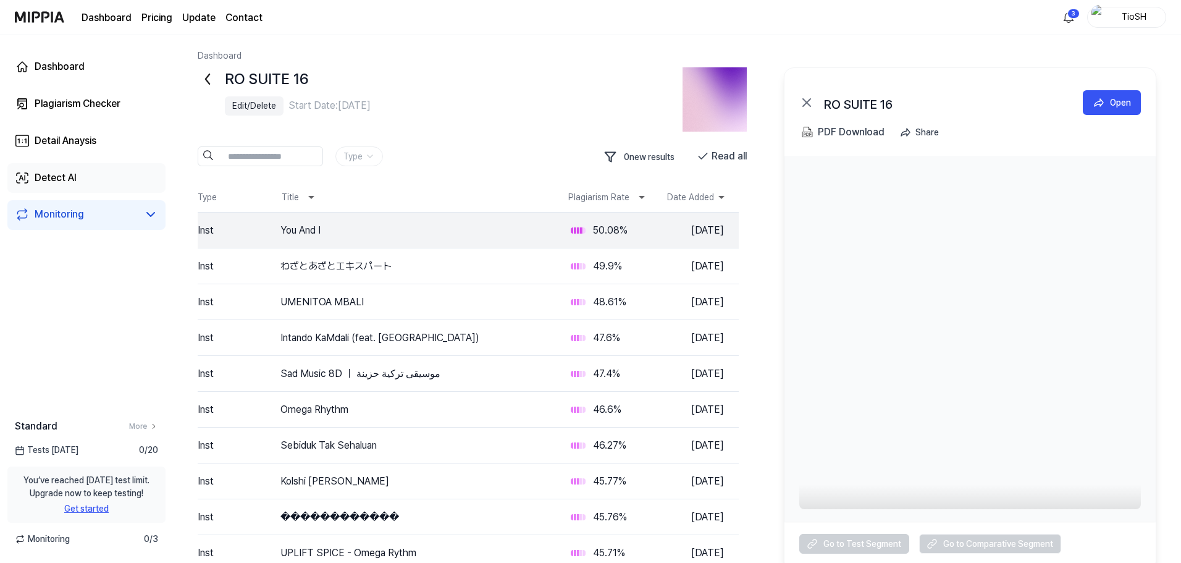
click at [58, 177] on div "Detect AI" at bounding box center [56, 177] width 42 height 15
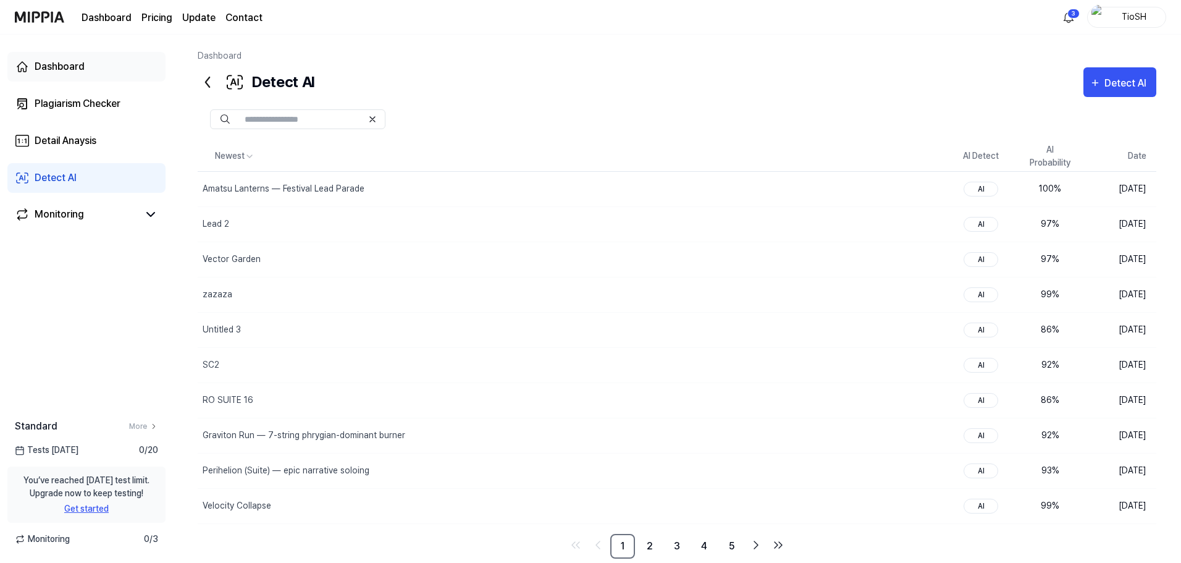
click at [82, 73] on div "Dashboard" at bounding box center [60, 66] width 50 height 15
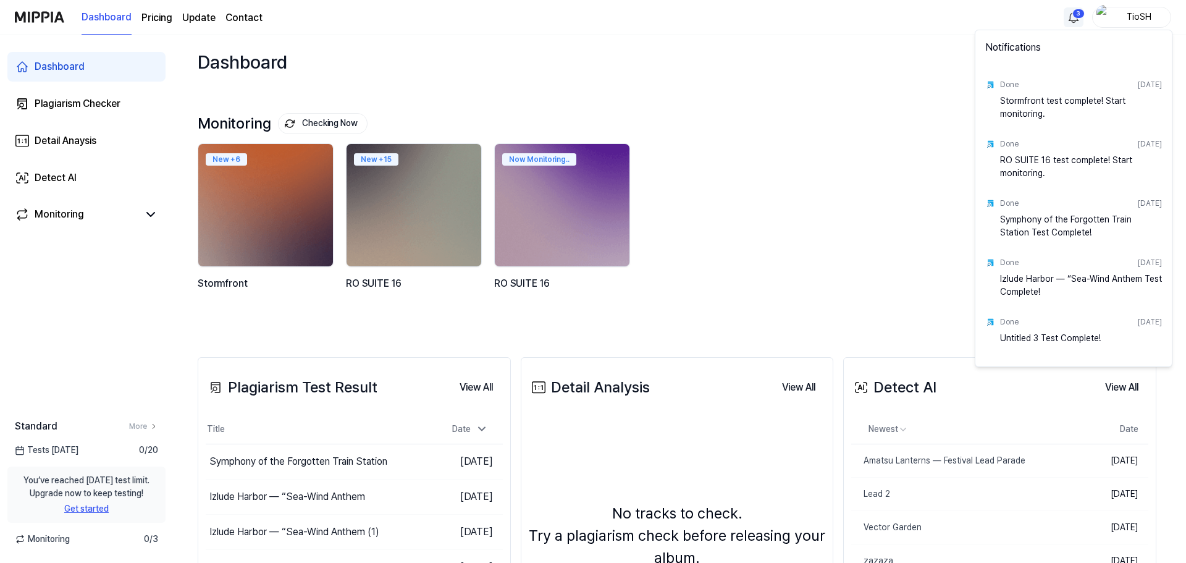
click at [1075, 17] on html "Dashboard Pricing Update Contact 3 TioSH Dashboard Plagiarism Checker Detail An…" at bounding box center [593, 281] width 1186 height 563
click at [709, 68] on html "Dashboard Pricing Update Contact TioSH Dashboard Plagiarism Checker Detail Anay…" at bounding box center [593, 281] width 1186 height 563
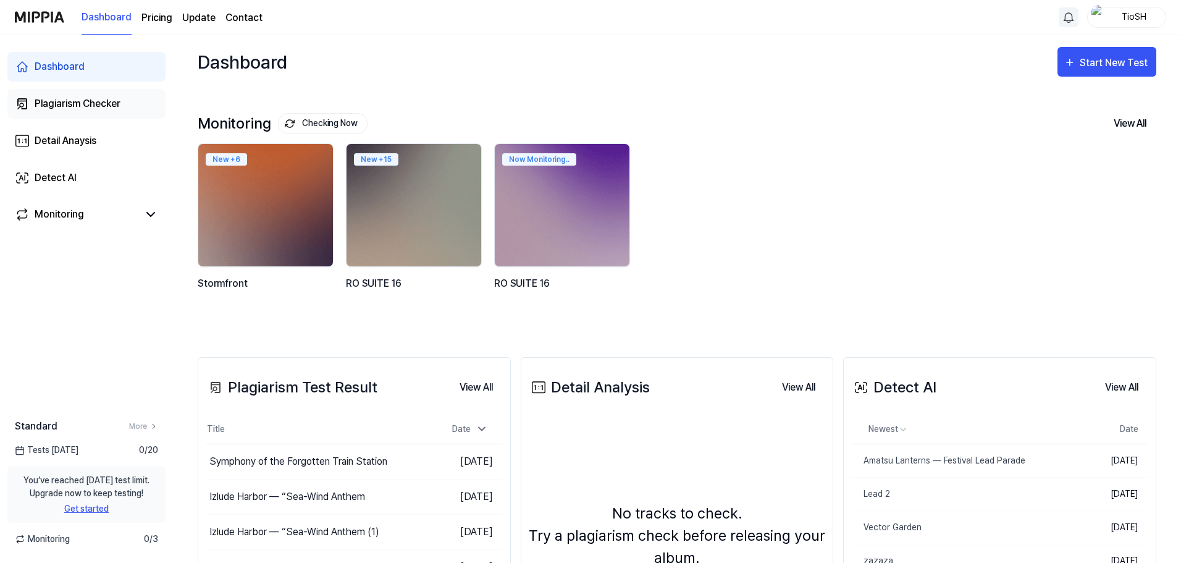
click at [120, 101] on div "Plagiarism Checker" at bounding box center [78, 103] width 86 height 15
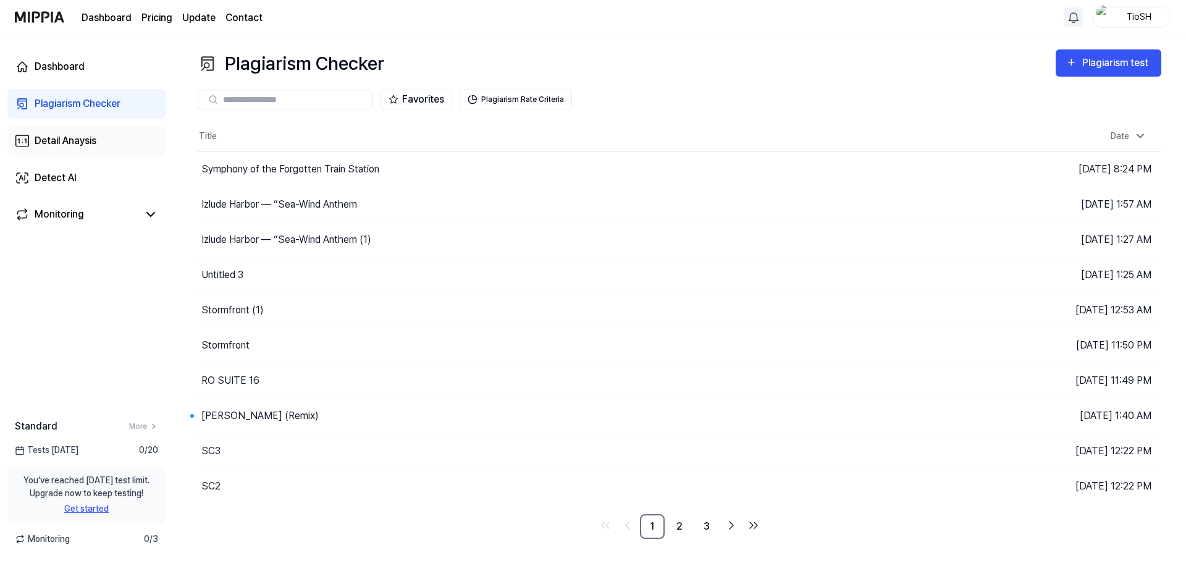
click at [91, 142] on div "Detail Anaysis" at bounding box center [66, 140] width 62 height 15
click at [91, 174] on link "Detect AI" at bounding box center [86, 178] width 158 height 30
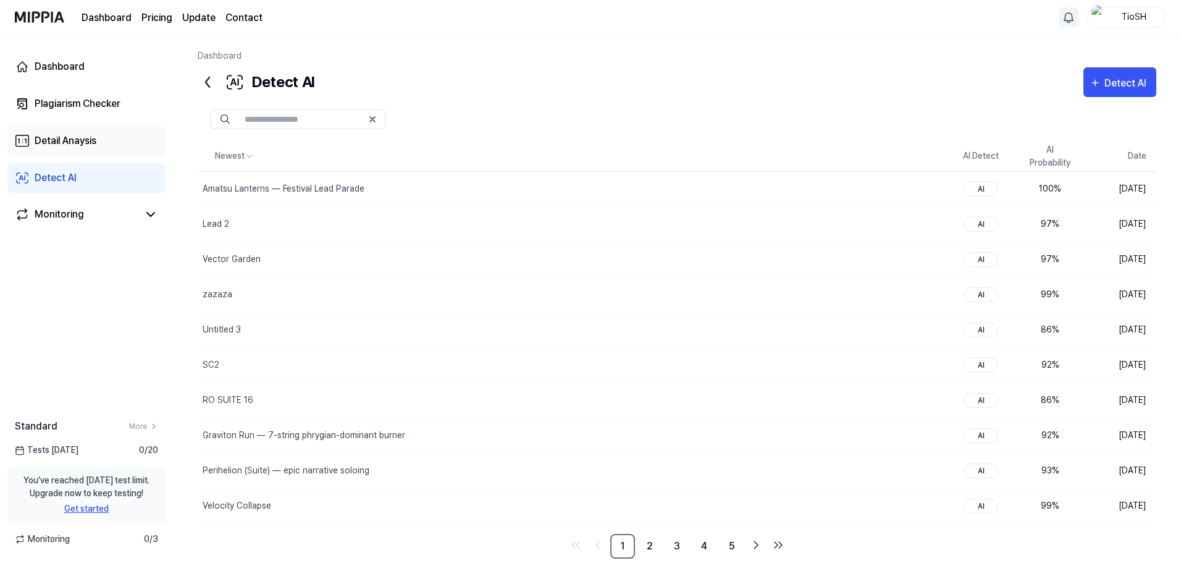
click at [87, 138] on div "Detail Anaysis" at bounding box center [66, 140] width 62 height 15
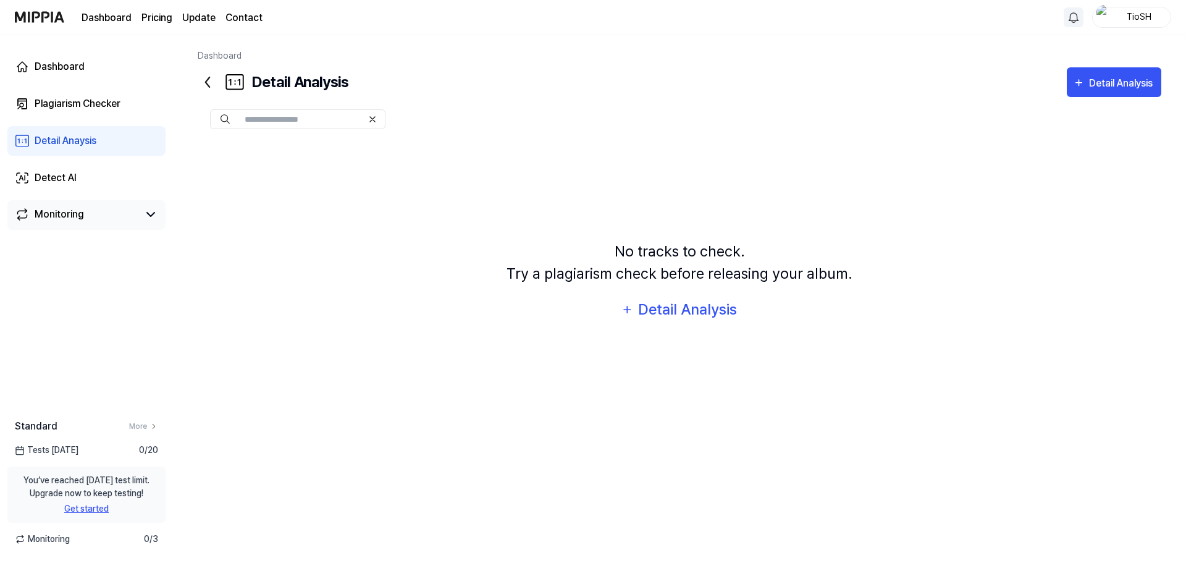
click at [98, 220] on link "Monitoring" at bounding box center [77, 214] width 124 height 15
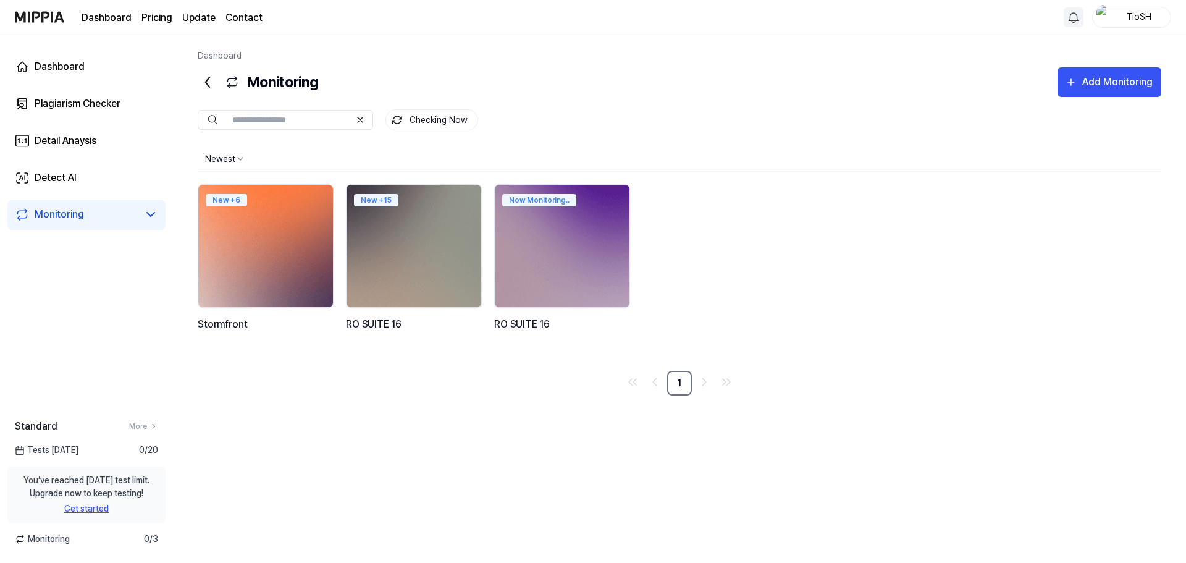
click at [271, 233] on img at bounding box center [265, 245] width 148 height 135
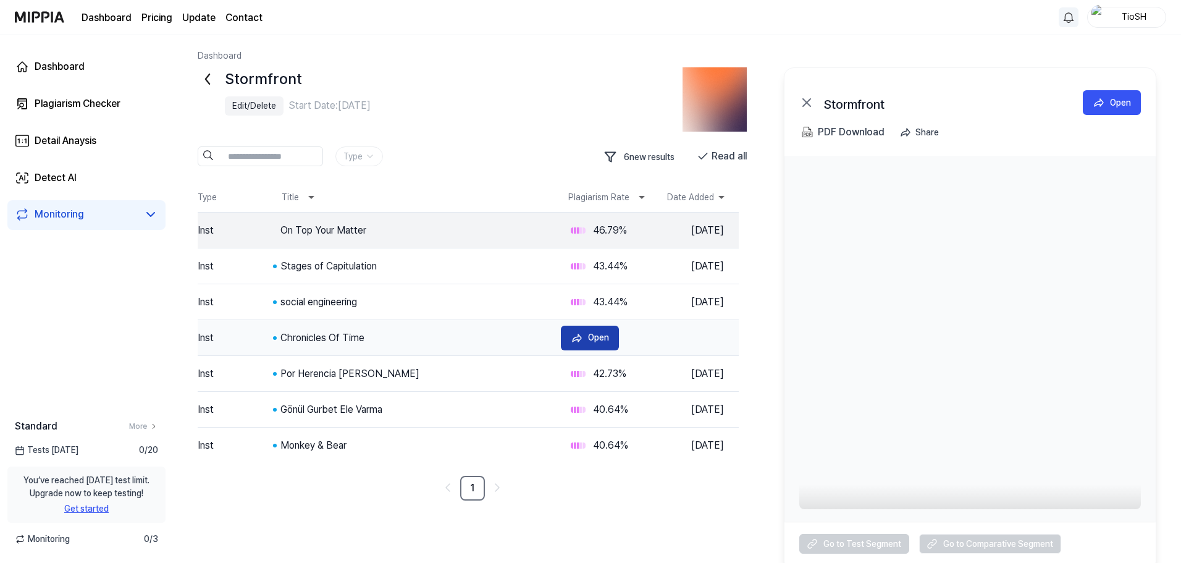
scroll to position [9, 0]
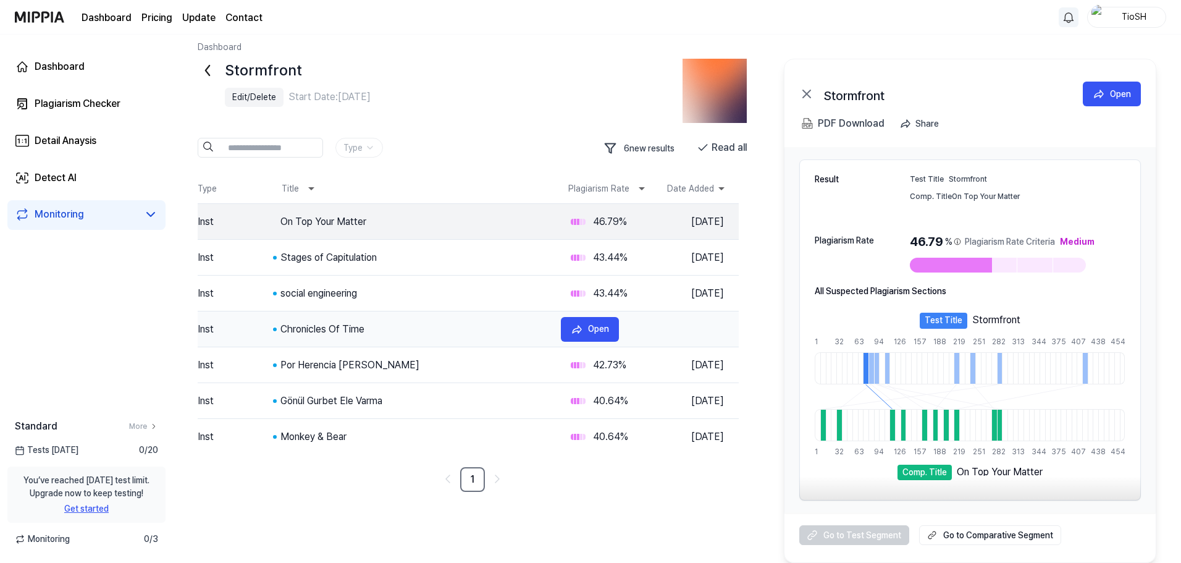
click at [445, 314] on tr "Inst Chronicles Of Time 42.94 % [DATE] Open" at bounding box center [468, 329] width 541 height 36
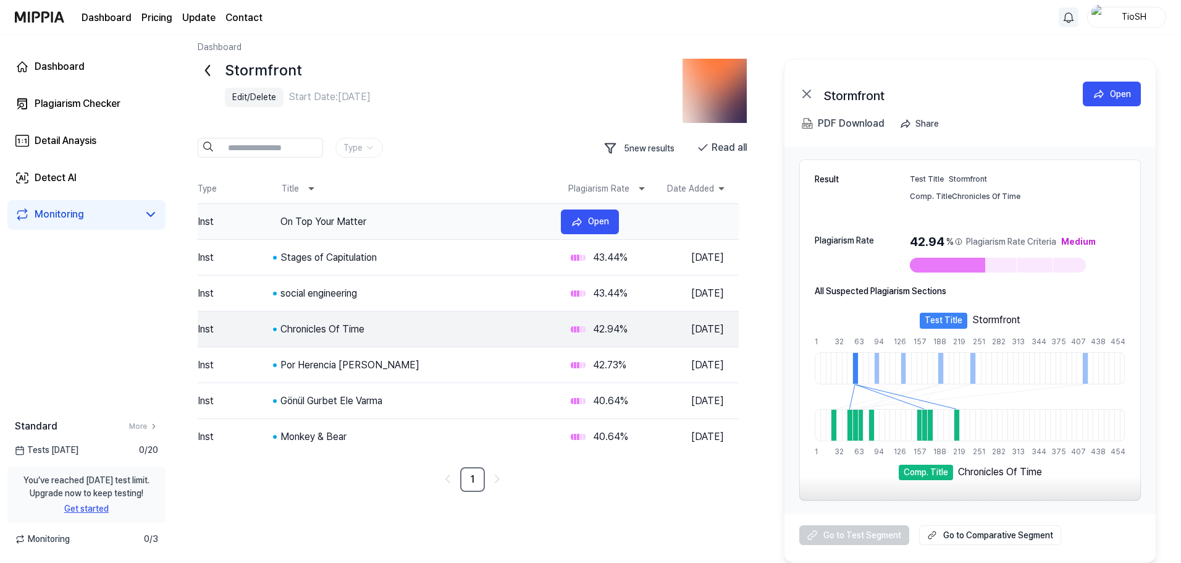
click at [445, 229] on tr "Inst On Top Your Matter 46.79 % [DATE] Open" at bounding box center [468, 222] width 541 height 36
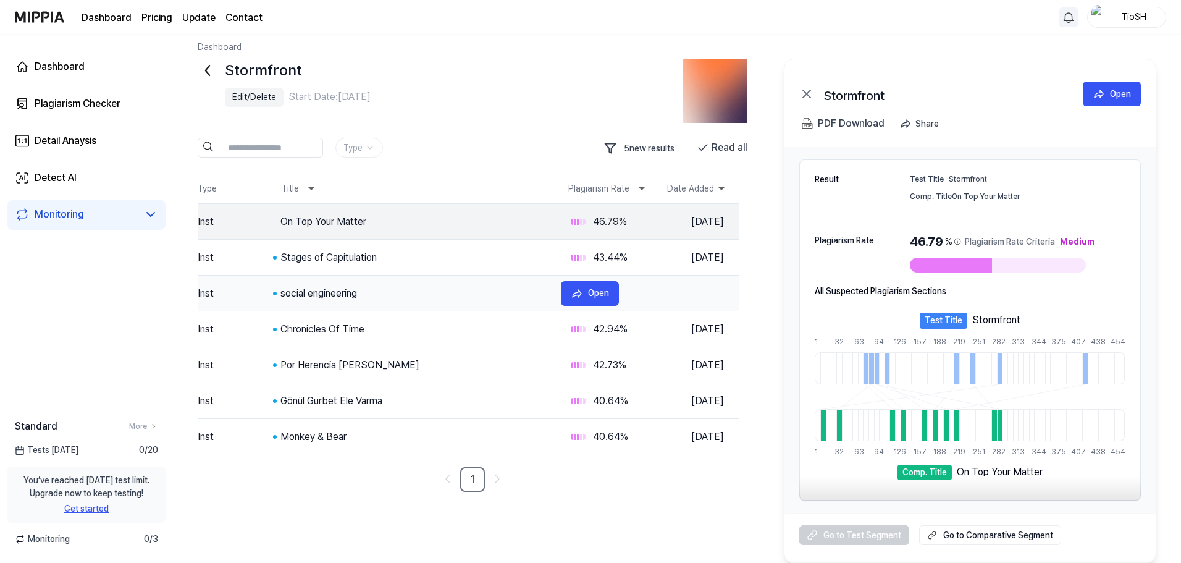
click at [458, 283] on tr "Inst social engineering 43.44 % [DATE] Open" at bounding box center [468, 293] width 541 height 36
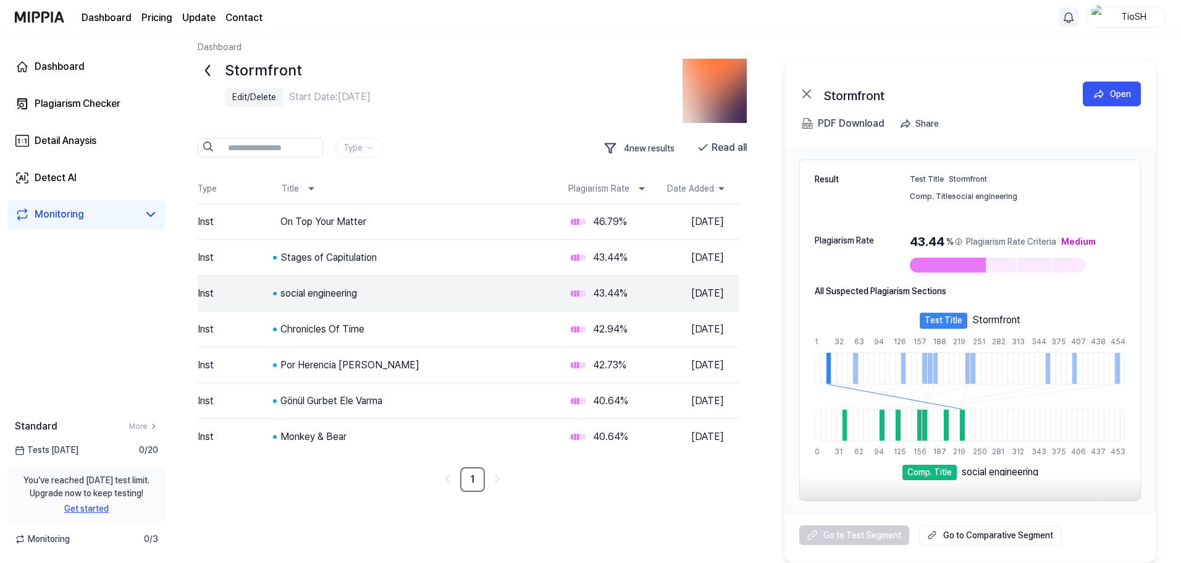
click at [466, 342] on tr "Inst Chronicles Of Time 42.94 % [DATE] Open" at bounding box center [468, 329] width 541 height 36
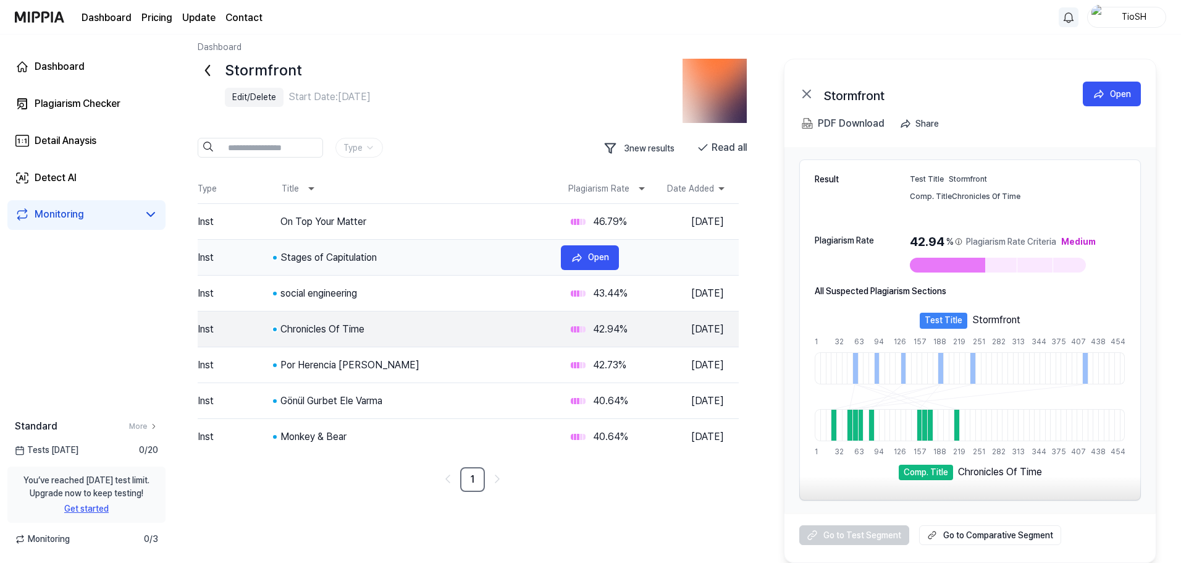
click at [458, 254] on div "Stages of Capitulation" at bounding box center [415, 257] width 271 height 15
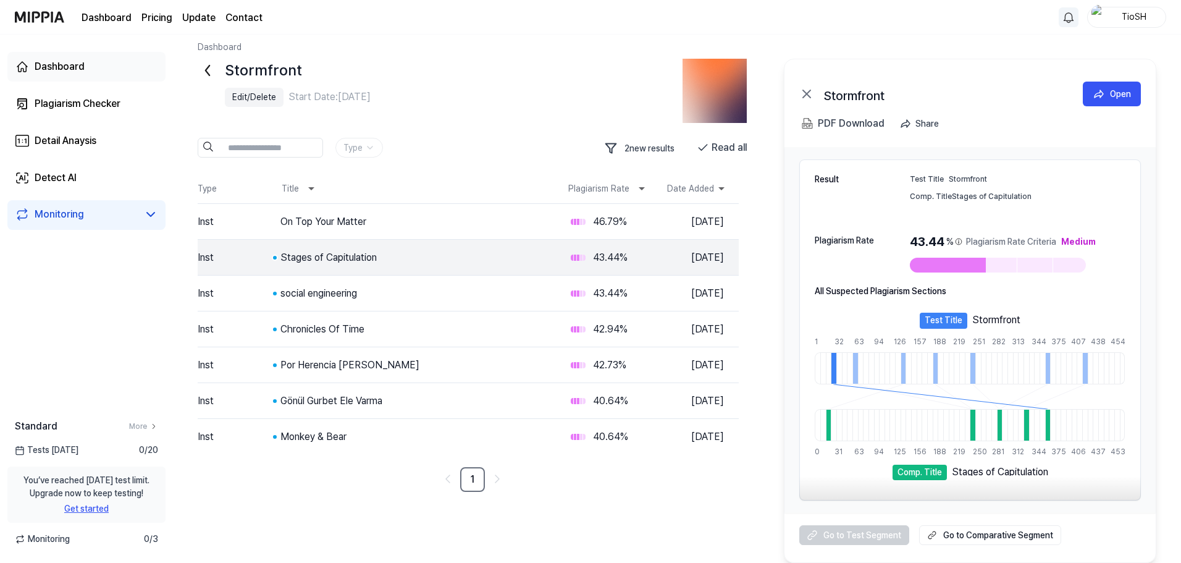
click at [107, 74] on link "Dashboard" at bounding box center [86, 67] width 158 height 30
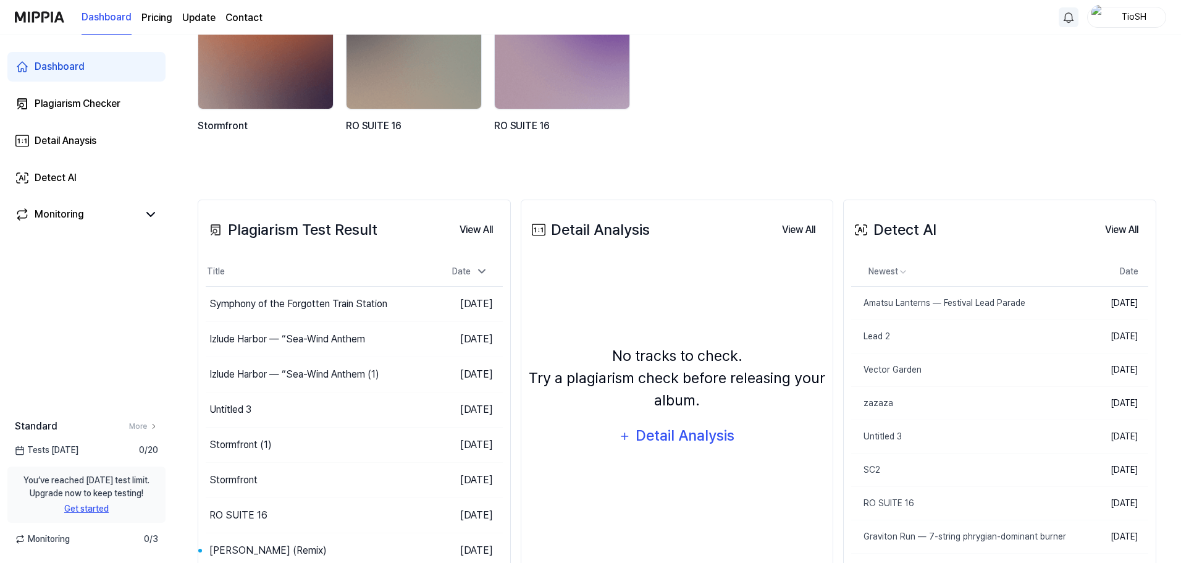
scroll to position [122, 0]
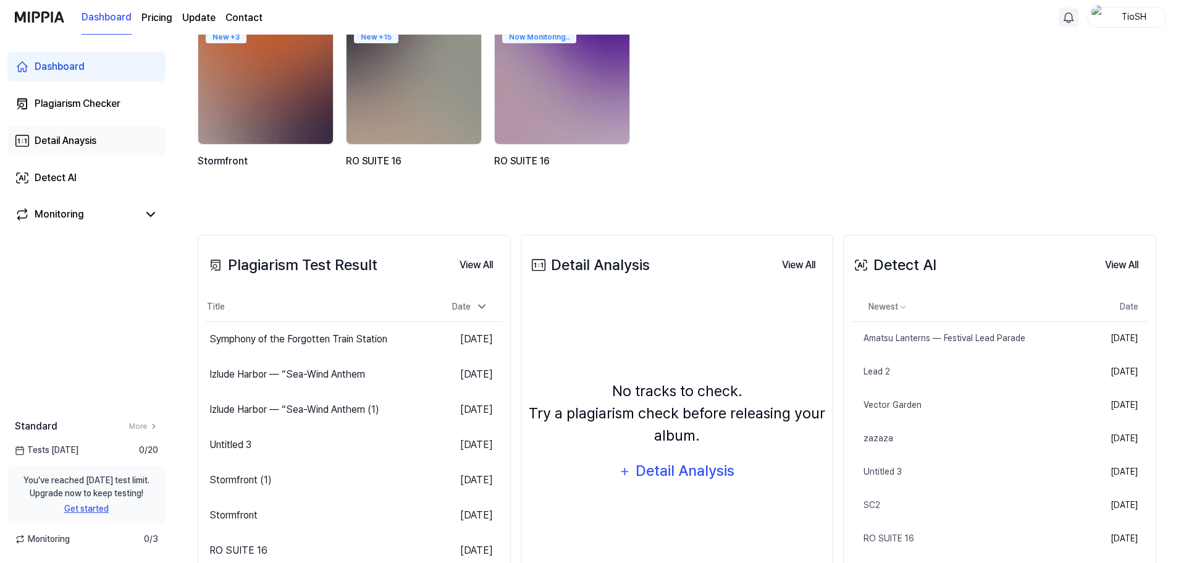
click at [97, 148] on link "Detail Anaysis" at bounding box center [86, 141] width 158 height 30
click at [101, 173] on link "Detect AI" at bounding box center [86, 178] width 158 height 30
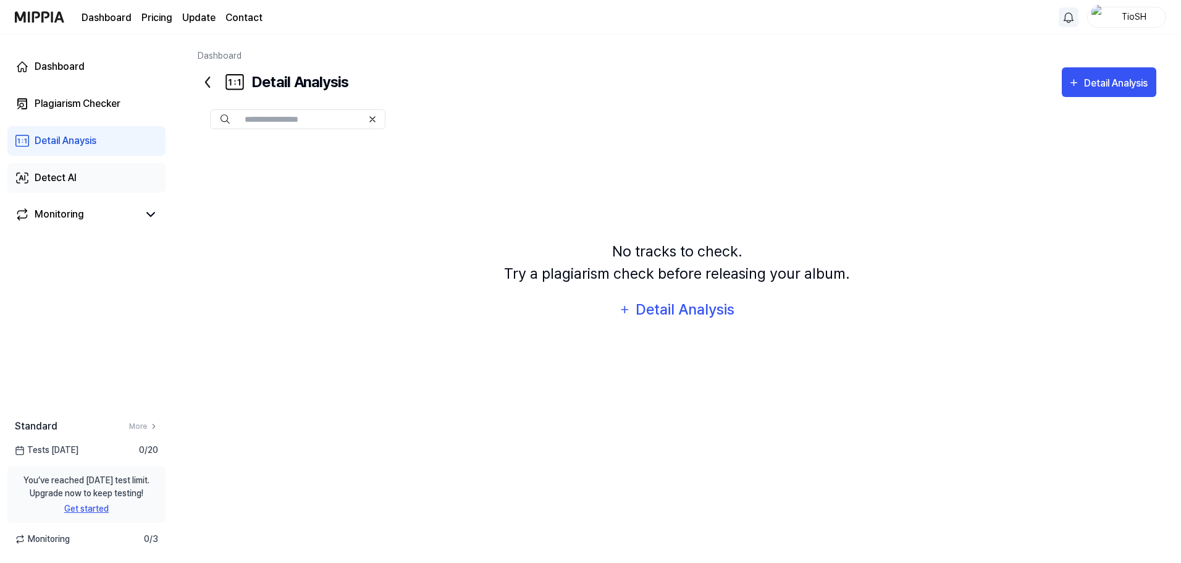
scroll to position [0, 0]
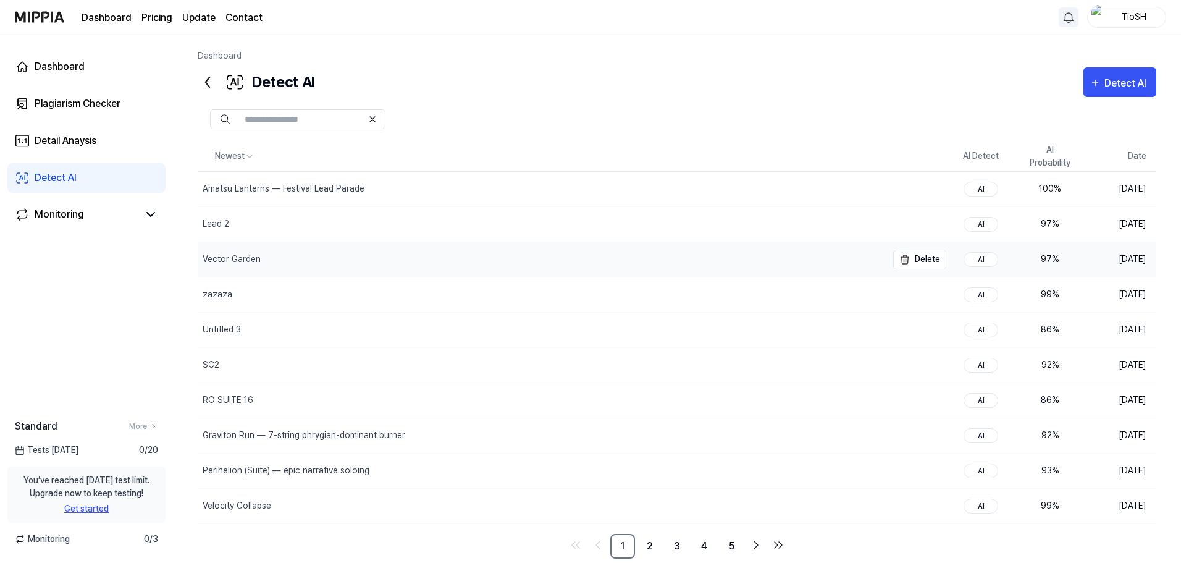
click at [356, 264] on div "Vector Garden" at bounding box center [542, 259] width 689 height 35
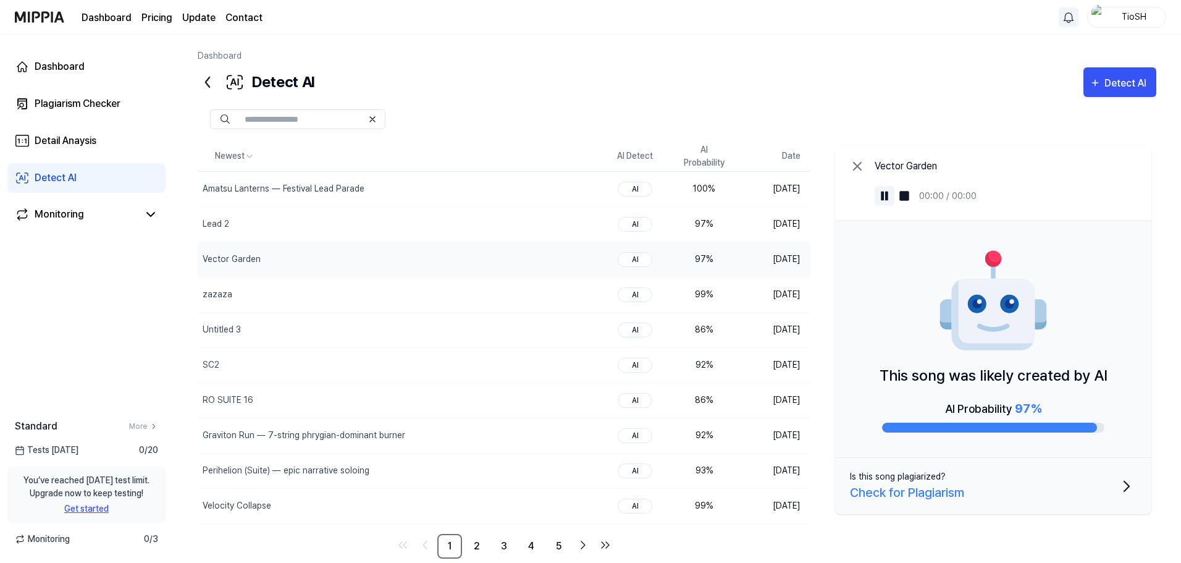
click at [882, 195] on img at bounding box center [884, 196] width 12 height 12
click at [884, 196] on img at bounding box center [884, 196] width 12 height 12
click at [315, 186] on div "Amatsu Lanterns — Festival Lead Parade" at bounding box center [284, 188] width 162 height 13
click at [881, 192] on img at bounding box center [884, 196] width 12 height 12
click at [883, 198] on img at bounding box center [884, 196] width 12 height 12
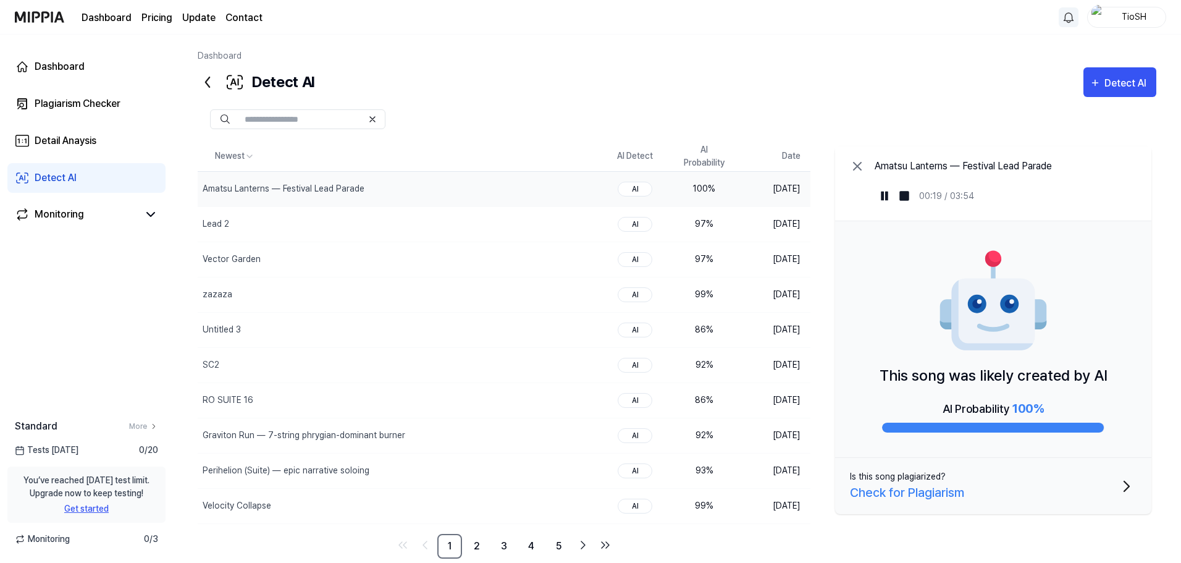
click at [841, 76] on div "Detect AI Detect AI" at bounding box center [677, 82] width 959 height 30
click at [684, 73] on div "Detect AI Detect AI" at bounding box center [677, 82] width 959 height 30
click at [568, 82] on div "Detect AI Detect AI" at bounding box center [677, 82] width 959 height 30
click at [703, 93] on div "Detect AI Detect AI" at bounding box center [677, 82] width 959 height 30
drag, startPoint x: 430, startPoint y: 0, endPoint x: 400, endPoint y: 143, distance: 145.8
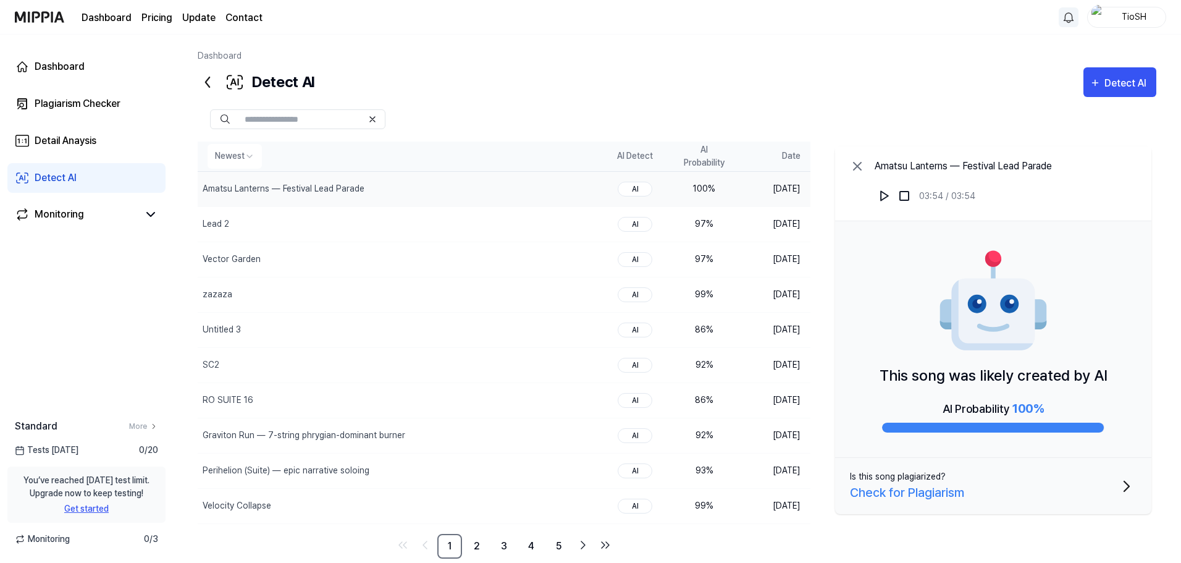
click at [401, 140] on div at bounding box center [677, 119] width 959 height 44
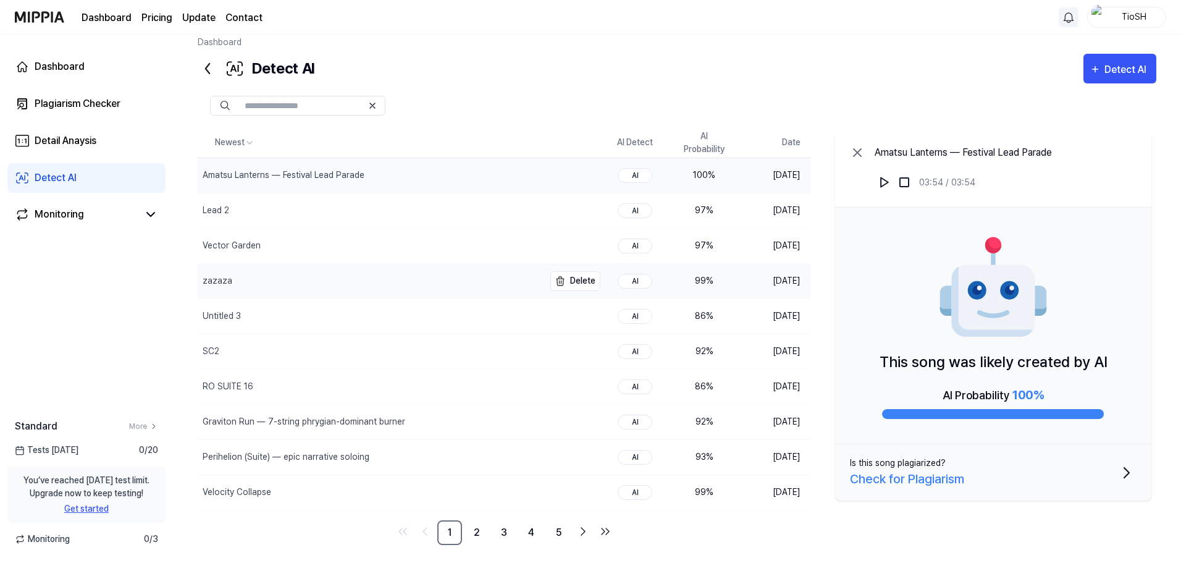
scroll to position [25, 0]
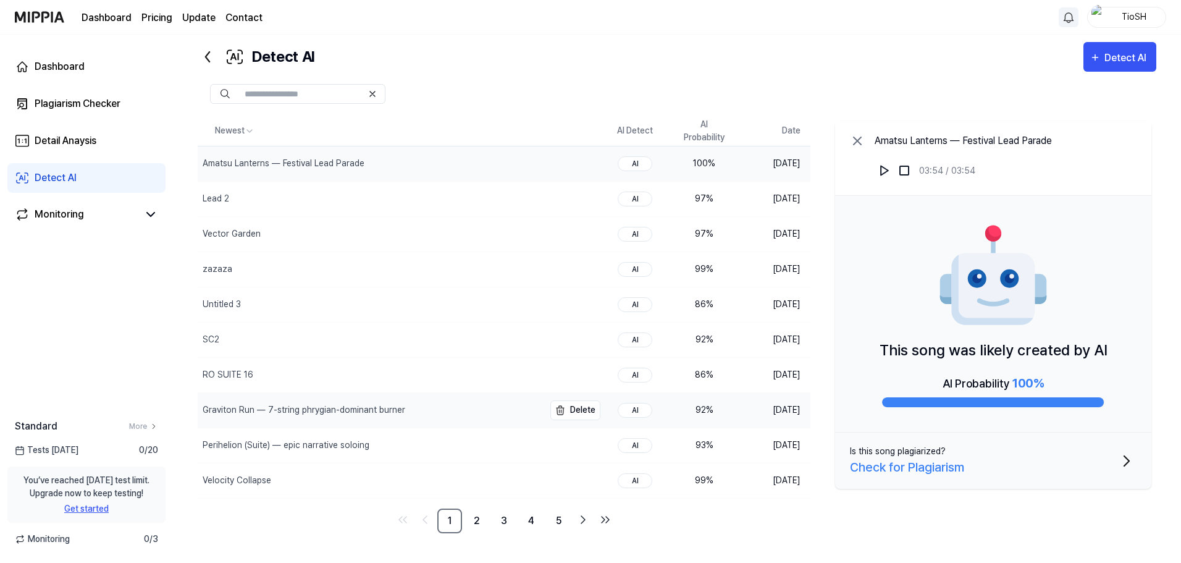
click at [418, 413] on div "Graviton Run — 7-string phrygian-dominant burner" at bounding box center [371, 410] width 346 height 35
click at [886, 168] on img at bounding box center [884, 170] width 12 height 12
click at [482, 528] on link "2" at bounding box center [476, 520] width 25 height 25
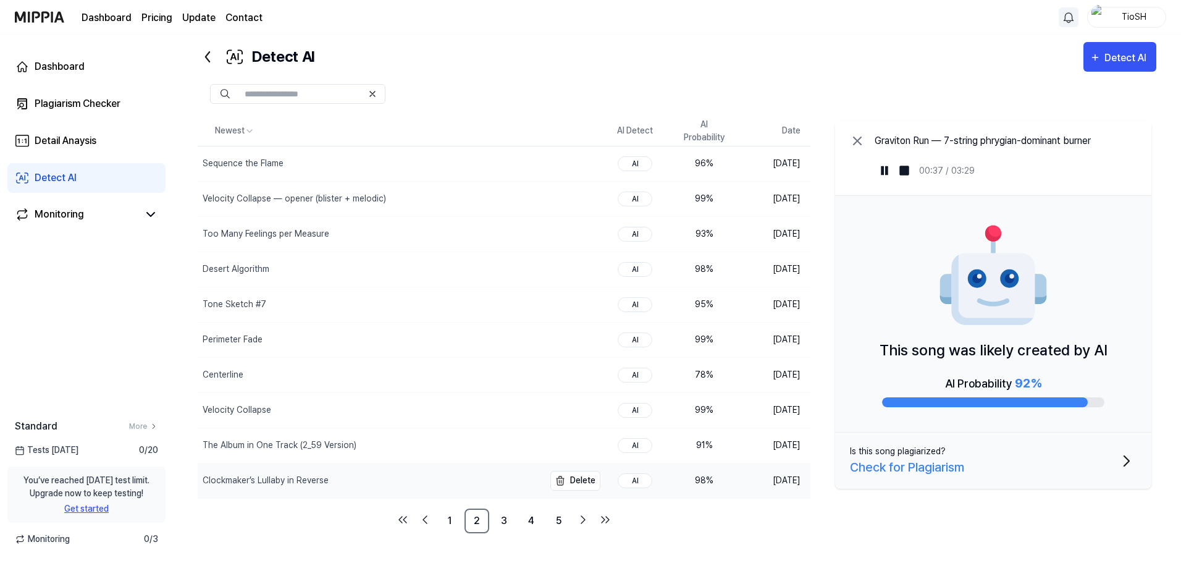
click at [470, 483] on div "Clockmaker’s Lullaby in Reverse" at bounding box center [371, 480] width 346 height 35
click at [883, 175] on img at bounding box center [884, 170] width 12 height 12
click at [884, 175] on img at bounding box center [884, 170] width 12 height 12
click at [393, 442] on div "The Album in One Track (2_59 Version)" at bounding box center [371, 445] width 346 height 35
click at [887, 162] on button at bounding box center [885, 171] width 20 height 20
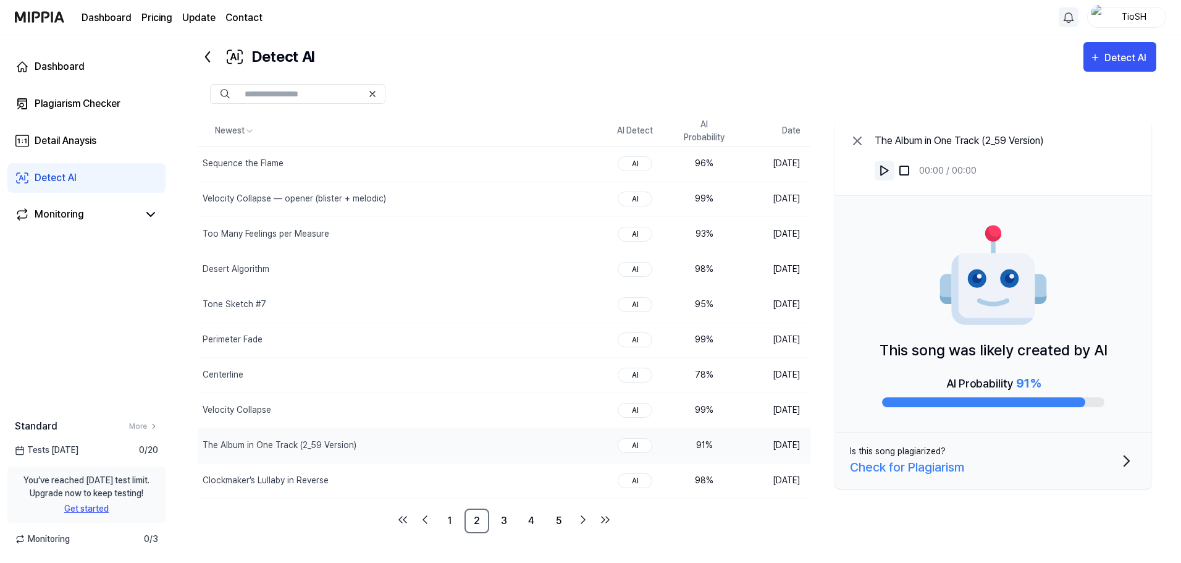
click at [889, 170] on img at bounding box center [884, 170] width 12 height 12
click at [364, 405] on div "Velocity Collapse" at bounding box center [371, 410] width 346 height 35
click at [881, 172] on img at bounding box center [884, 170] width 12 height 12
click at [883, 172] on img at bounding box center [884, 170] width 12 height 12
click at [738, 70] on div "Detect AI Detect AI" at bounding box center [677, 57] width 959 height 30
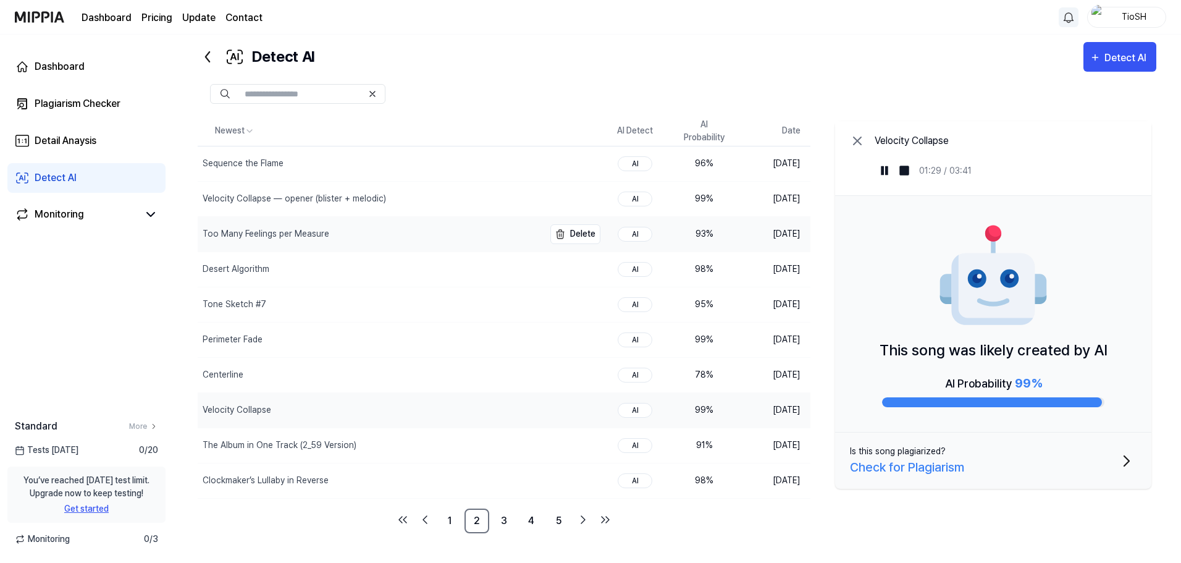
click at [369, 233] on div "Too Many Feelings per Measure" at bounding box center [371, 234] width 346 height 35
click at [888, 167] on img at bounding box center [884, 170] width 12 height 12
click at [888, 168] on img at bounding box center [884, 170] width 12 height 12
click at [888, 167] on img at bounding box center [884, 170] width 12 height 12
click at [366, 170] on div "Sequence the Flame" at bounding box center [371, 163] width 346 height 35
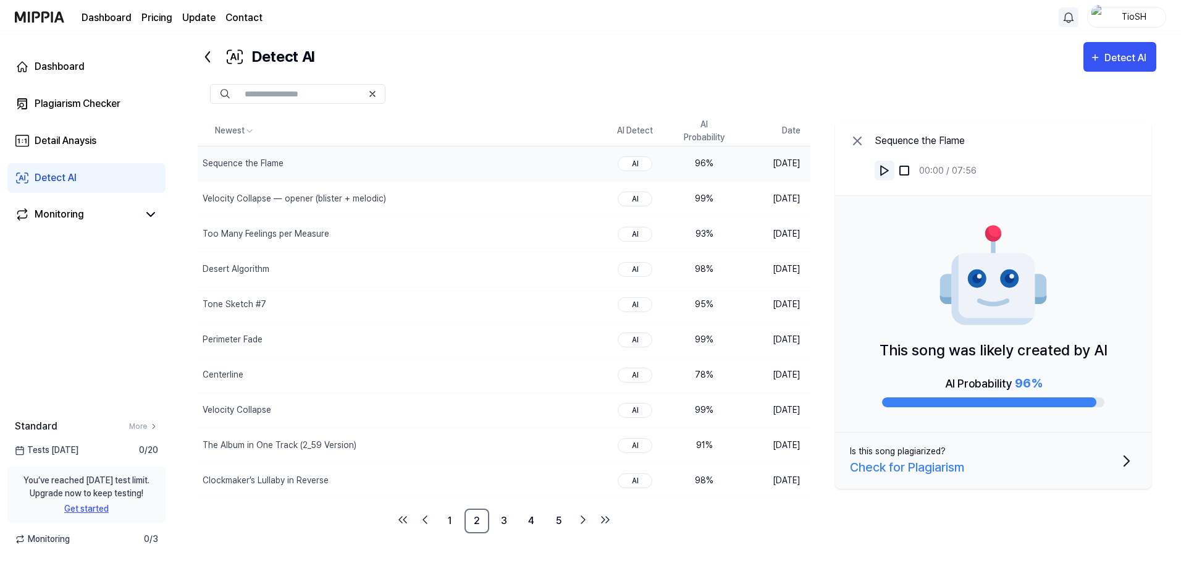
click at [880, 172] on img at bounding box center [884, 170] width 12 height 12
click at [553, 46] on div "Detect AI Detect AI" at bounding box center [677, 57] width 959 height 30
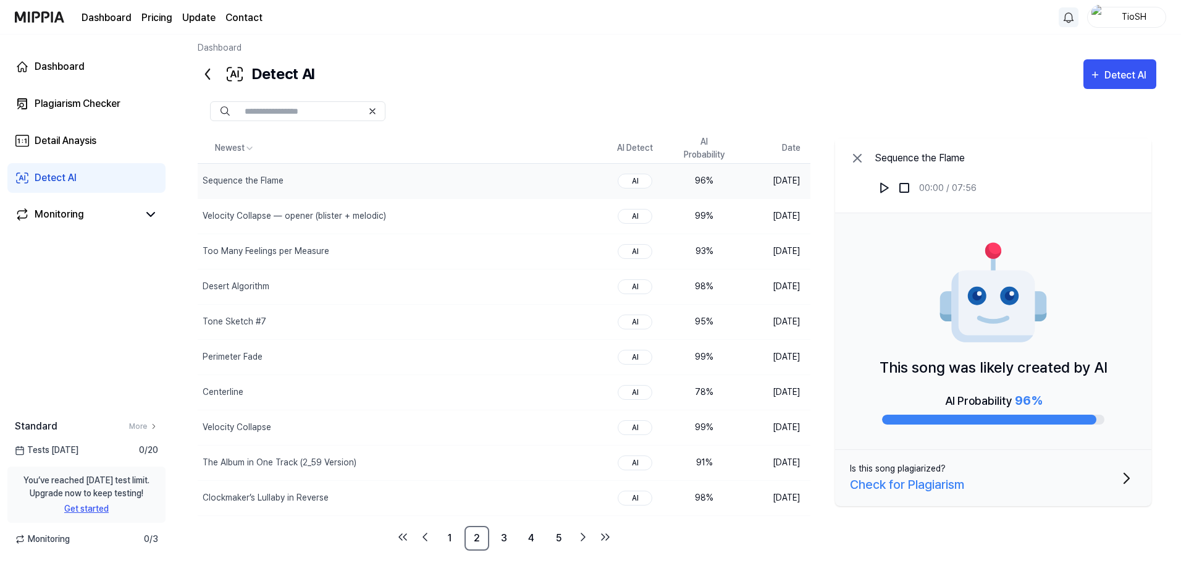
scroll to position [0, 0]
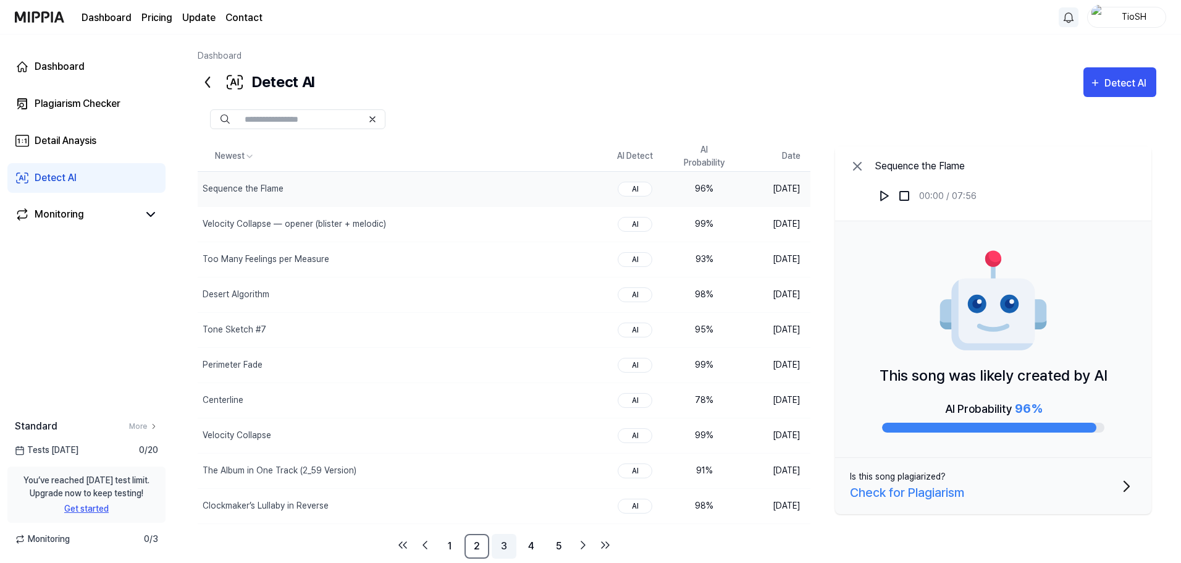
click at [508, 545] on link "3" at bounding box center [504, 546] width 25 height 25
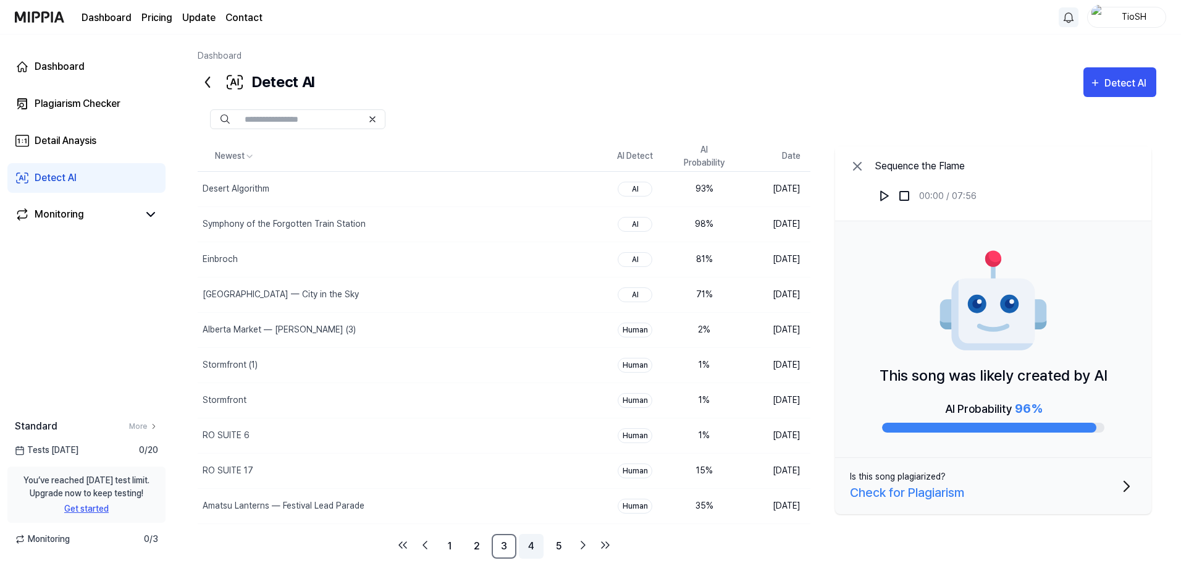
click at [531, 550] on link "4" at bounding box center [531, 546] width 25 height 25
click at [563, 545] on link "6" at bounding box center [558, 546] width 25 height 25
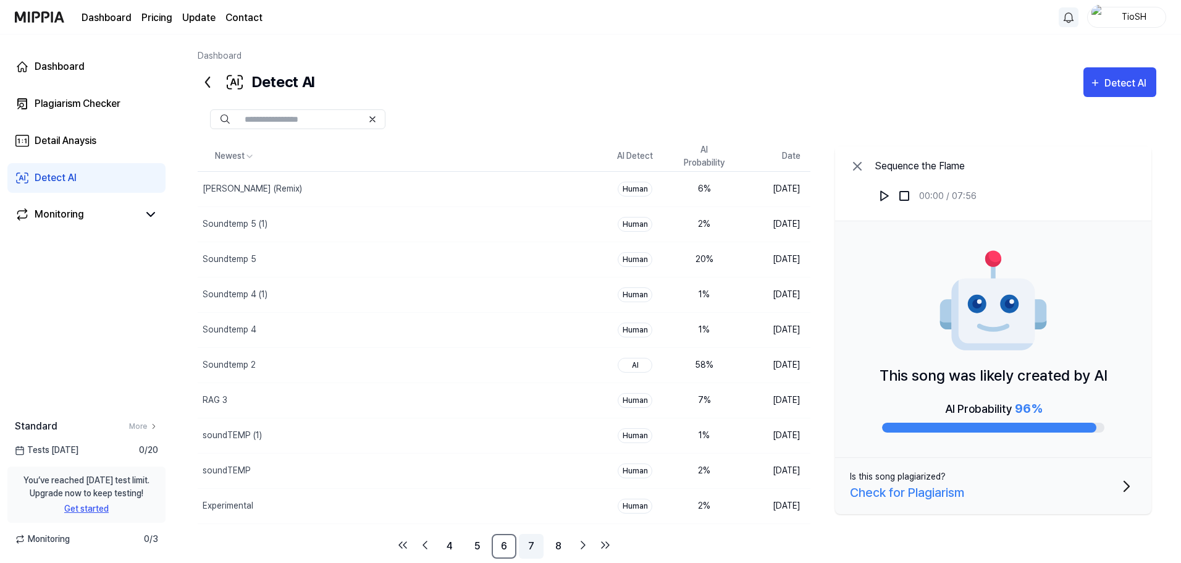
click at [534, 539] on link "7" at bounding box center [531, 546] width 25 height 25
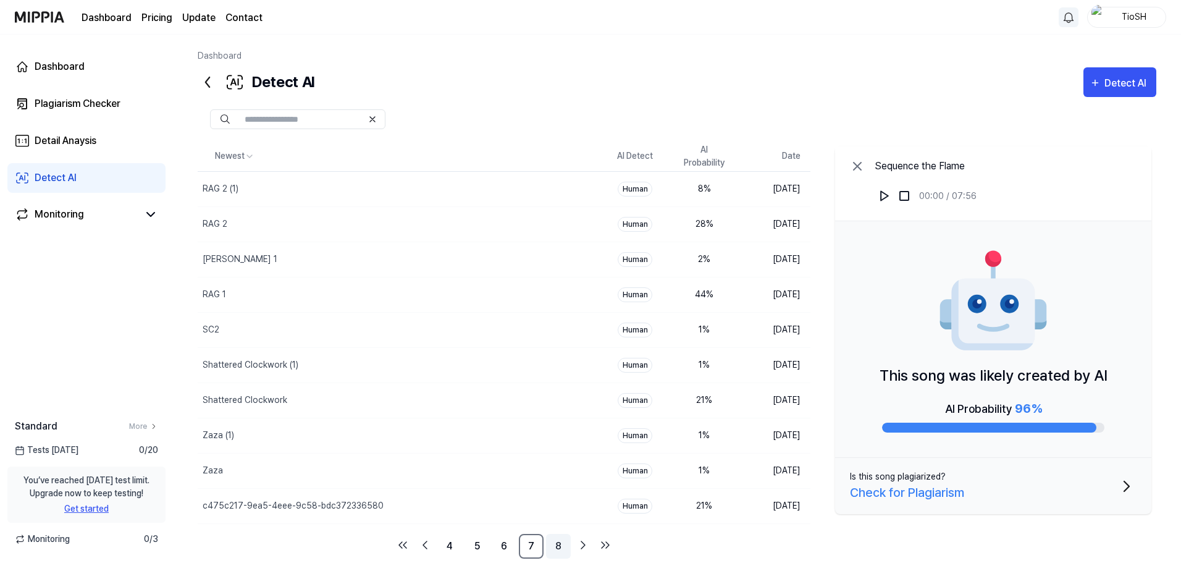
click at [551, 545] on link "8" at bounding box center [558, 546] width 25 height 25
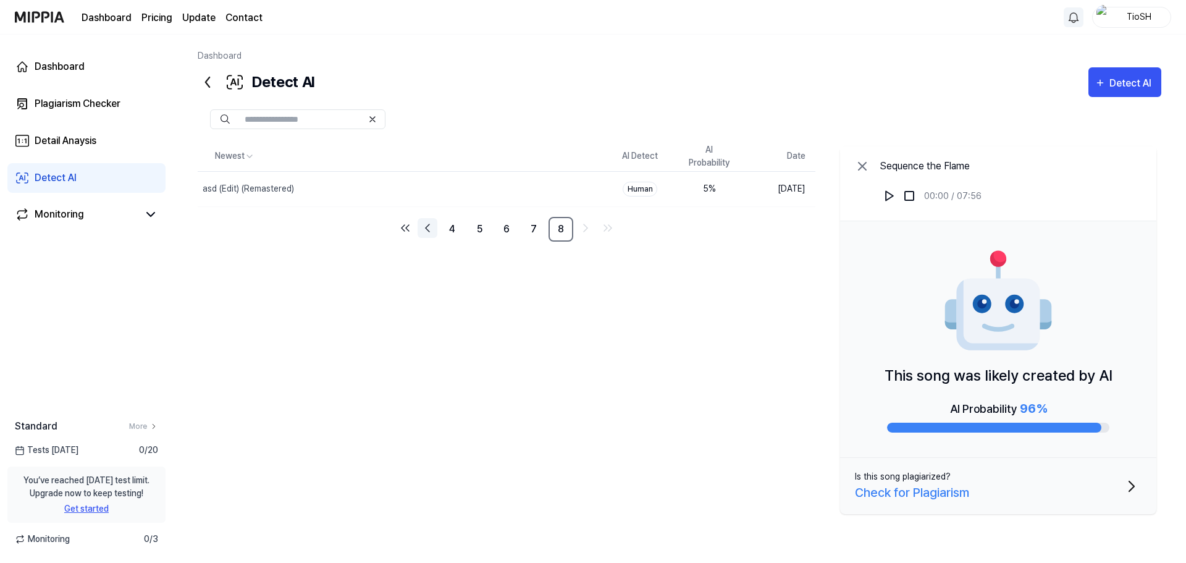
click at [432, 227] on icon "Go to previous page" at bounding box center [427, 227] width 15 height 15
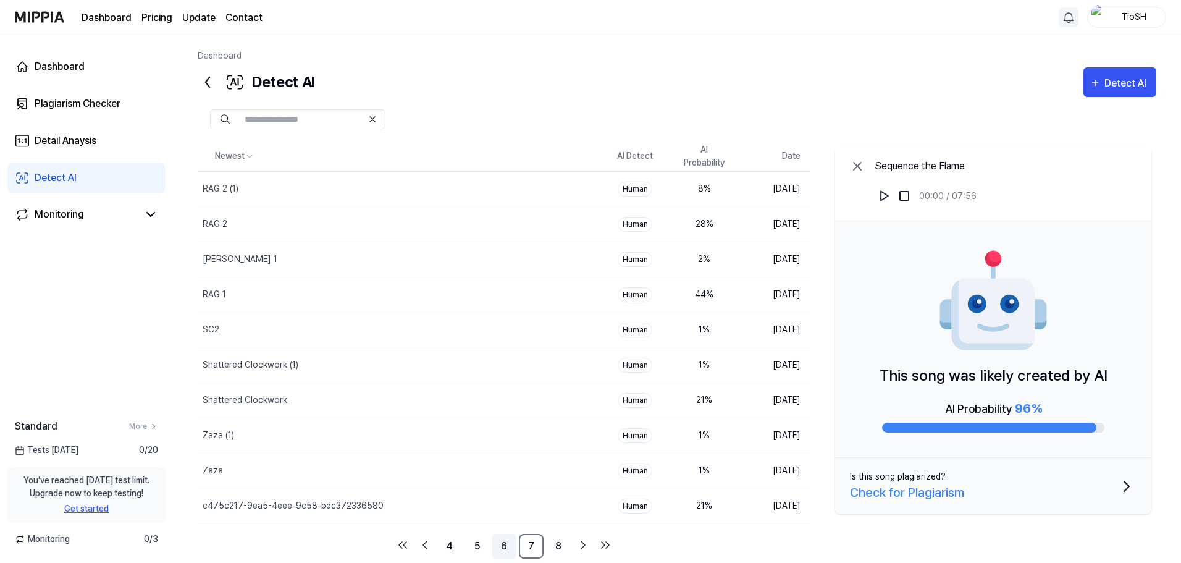
click at [505, 547] on link "6" at bounding box center [504, 546] width 25 height 25
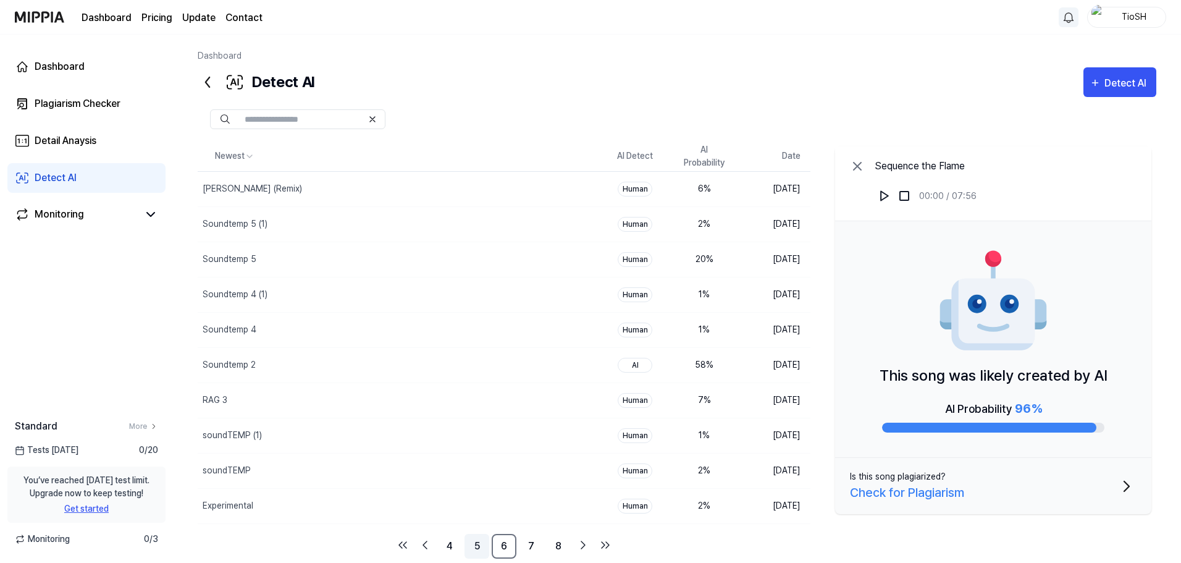
click at [474, 545] on link "5" at bounding box center [476, 546] width 25 height 25
click at [474, 545] on link "4" at bounding box center [476, 546] width 25 height 25
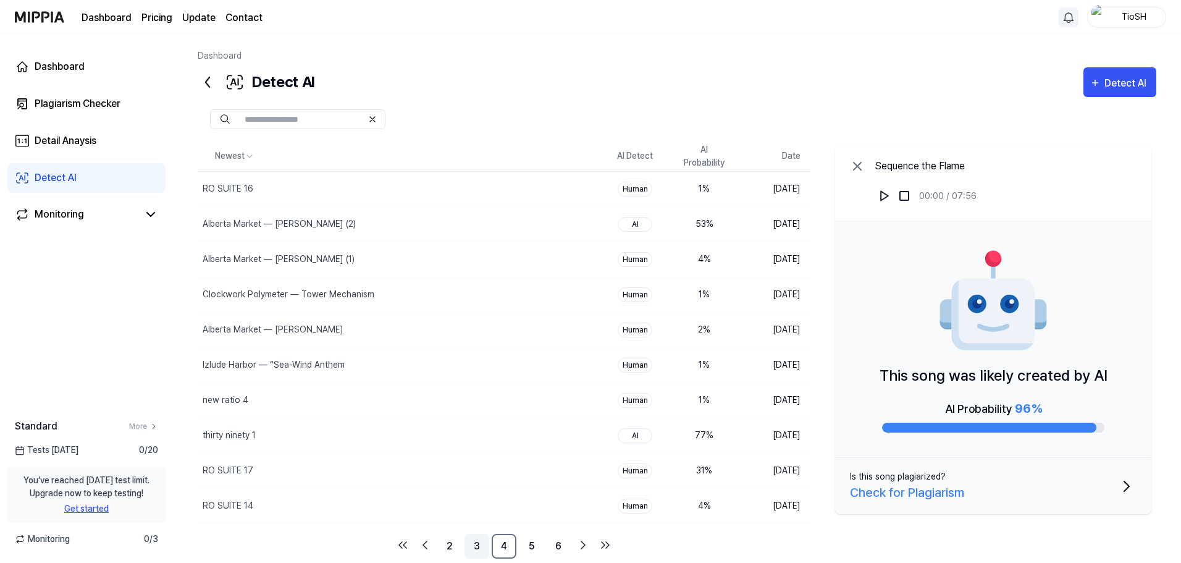
click at [479, 546] on link "3" at bounding box center [476, 546] width 25 height 25
click at [457, 542] on link "1" at bounding box center [449, 546] width 25 height 25
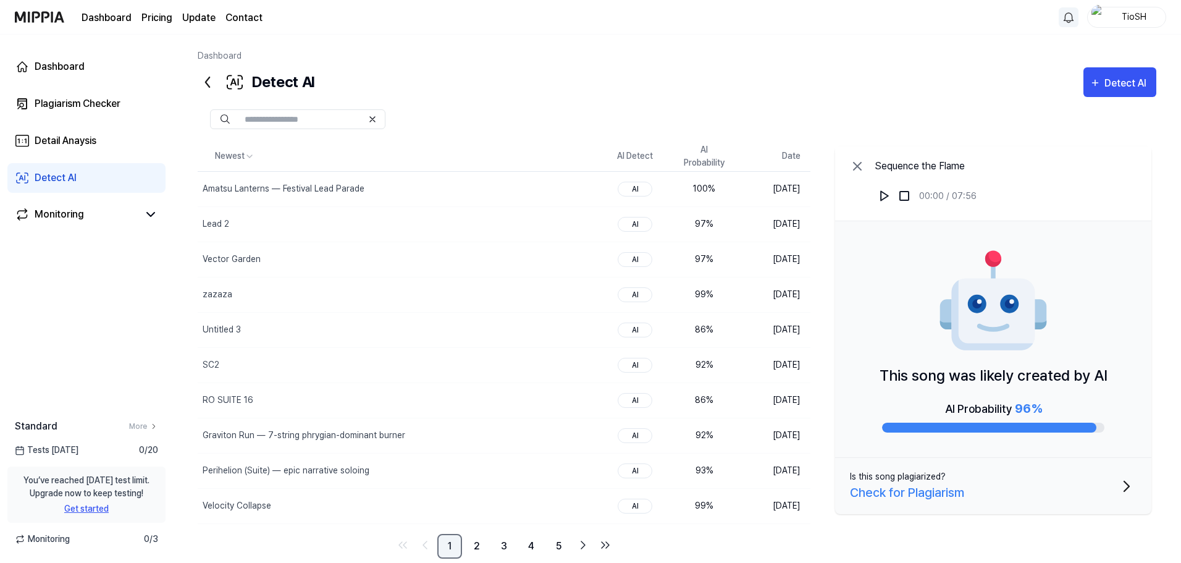
click at [452, 543] on link "1" at bounding box center [449, 546] width 25 height 25
click at [382, 266] on div "Vector Garden" at bounding box center [371, 259] width 346 height 35
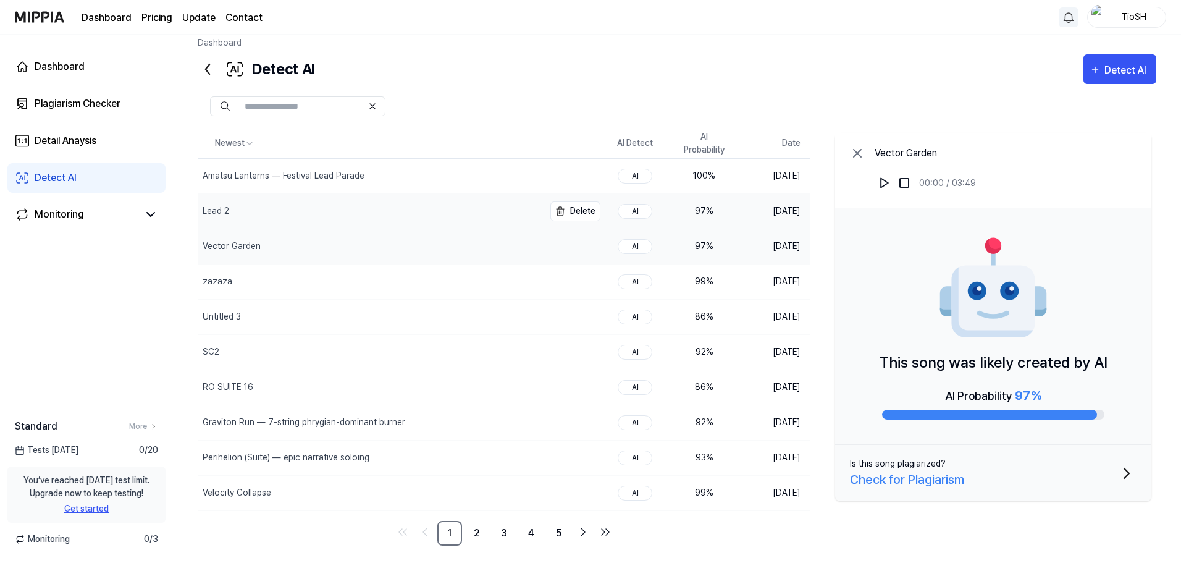
scroll to position [25, 0]
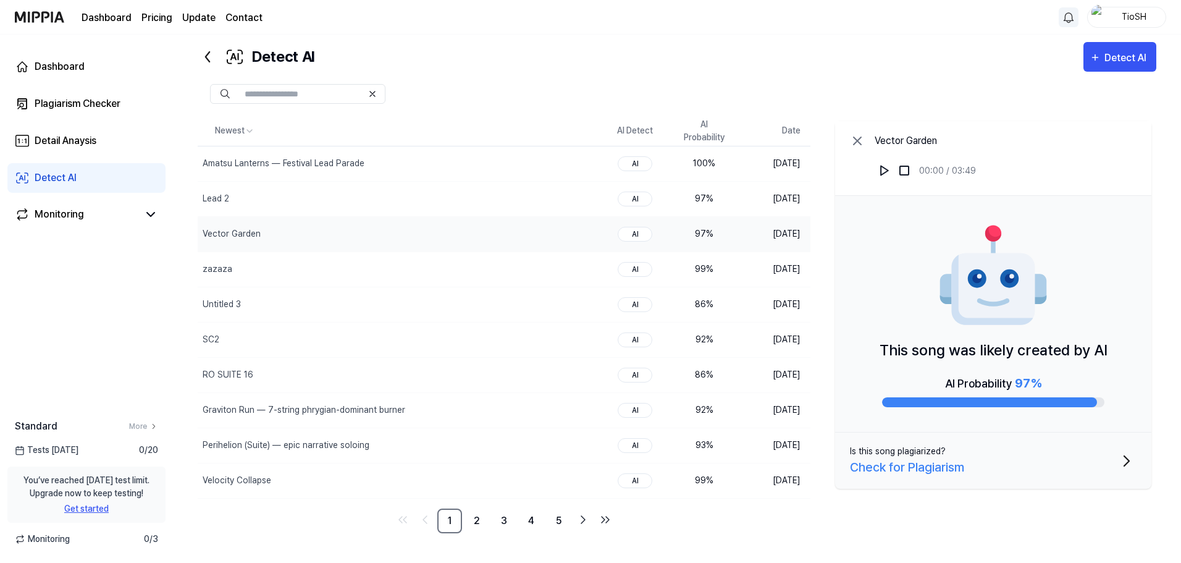
click at [532, 534] on div "Newest AI Detect AI Probability Date Amatsu Lanterns — Festival Lead Parade Del…" at bounding box center [677, 327] width 959 height 422
click at [533, 522] on link "4" at bounding box center [531, 520] width 25 height 25
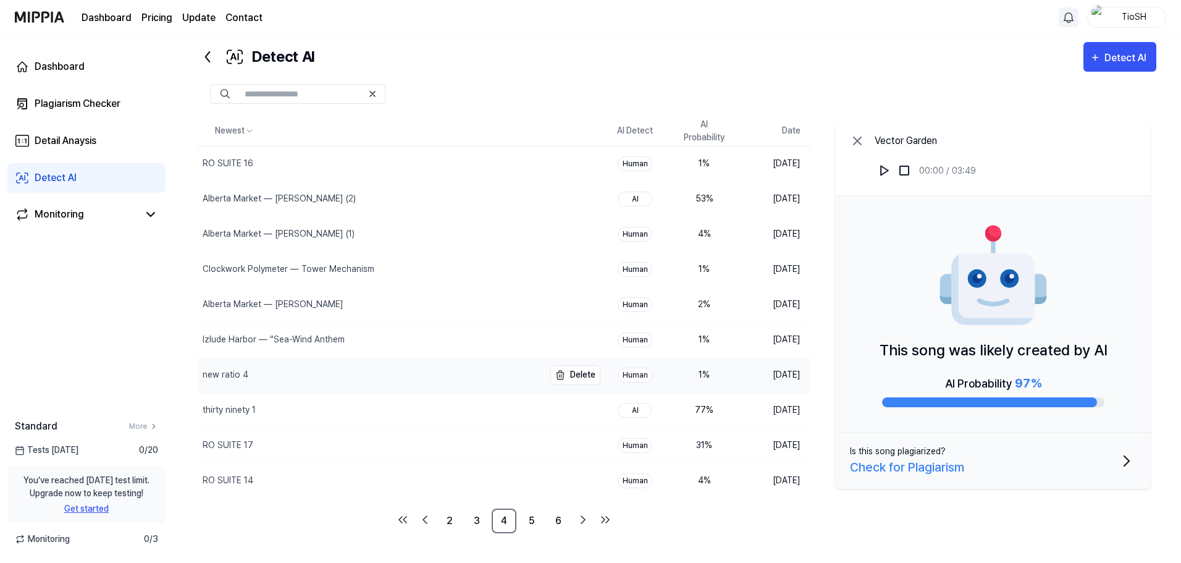
click at [356, 381] on div "new ratio 4" at bounding box center [371, 375] width 346 height 35
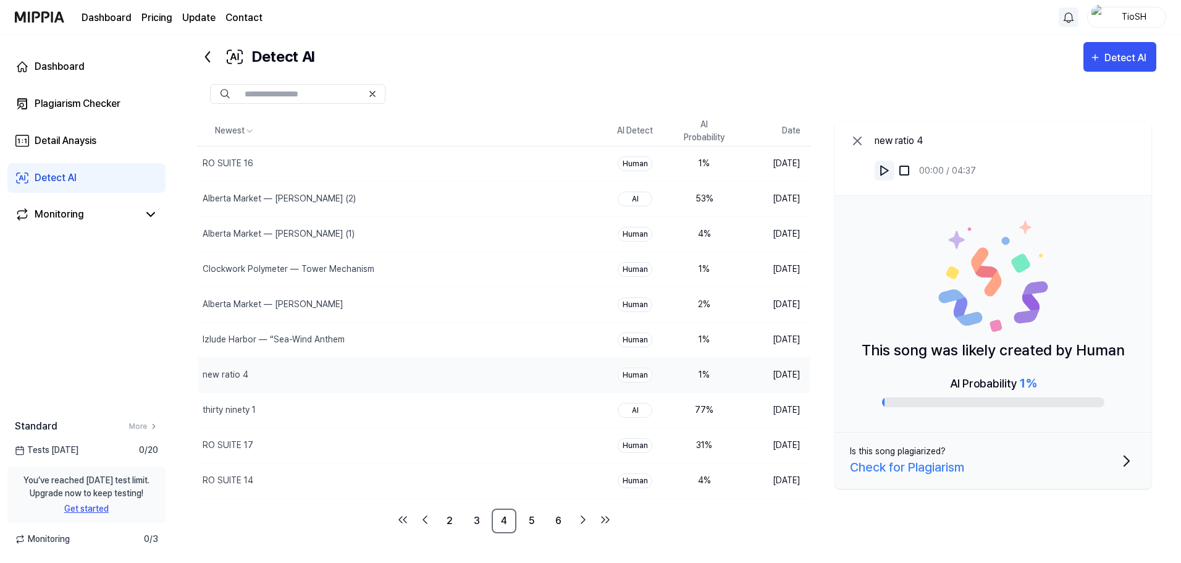
click at [882, 169] on img at bounding box center [884, 170] width 12 height 12
click at [766, 78] on div at bounding box center [677, 94] width 959 height 44
click at [889, 166] on img at bounding box center [884, 170] width 12 height 12
click at [479, 523] on link "3" at bounding box center [476, 520] width 25 height 25
click at [312, 309] on div "Alberta Market — [PERSON_NAME] (3)" at bounding box center [279, 304] width 153 height 13
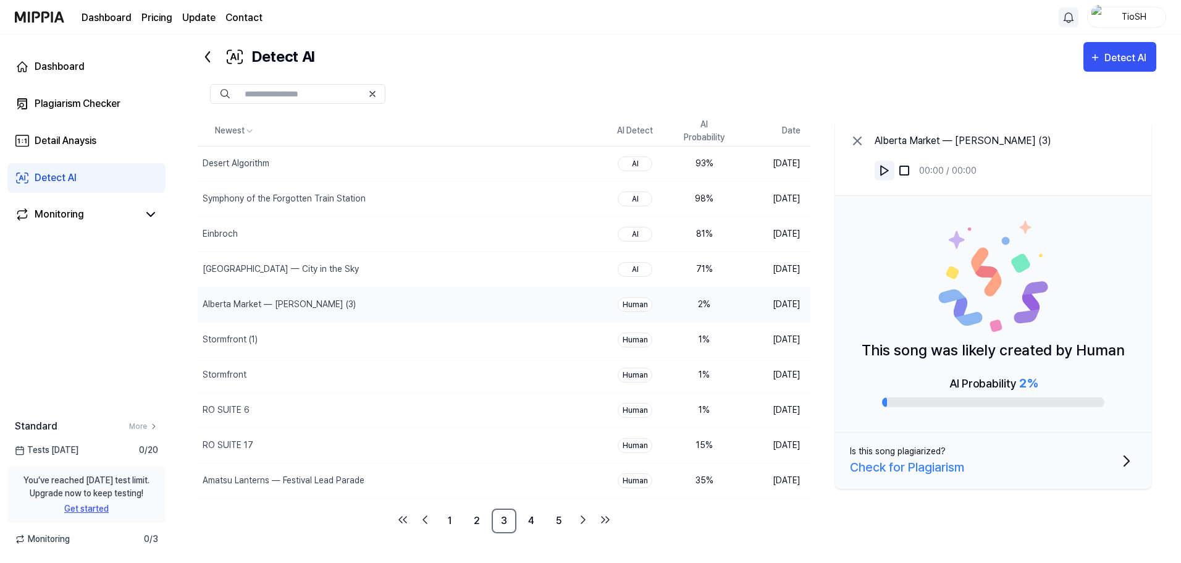
click at [882, 171] on img at bounding box center [884, 170] width 12 height 12
click at [447, 426] on div "RO SUITE 6" at bounding box center [371, 410] width 346 height 35
click at [881, 169] on img at bounding box center [884, 170] width 12 height 12
click at [402, 453] on div "RO SUITE 17" at bounding box center [371, 445] width 346 height 35
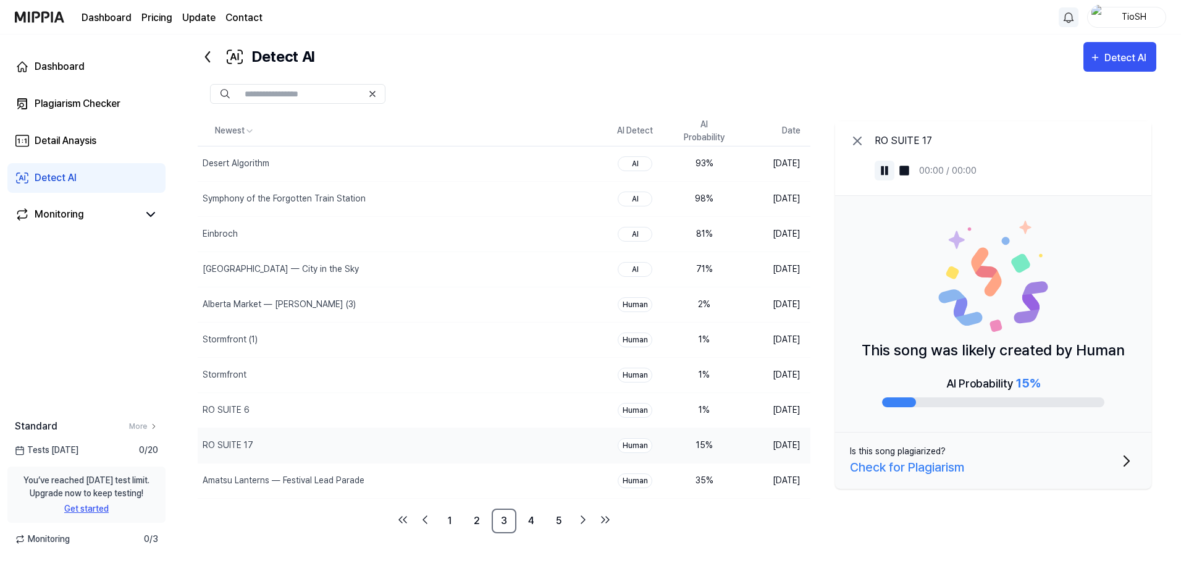
click at [891, 176] on button at bounding box center [885, 171] width 20 height 20
click at [890, 175] on img at bounding box center [884, 170] width 12 height 12
click at [527, 524] on link "4" at bounding box center [531, 520] width 25 height 25
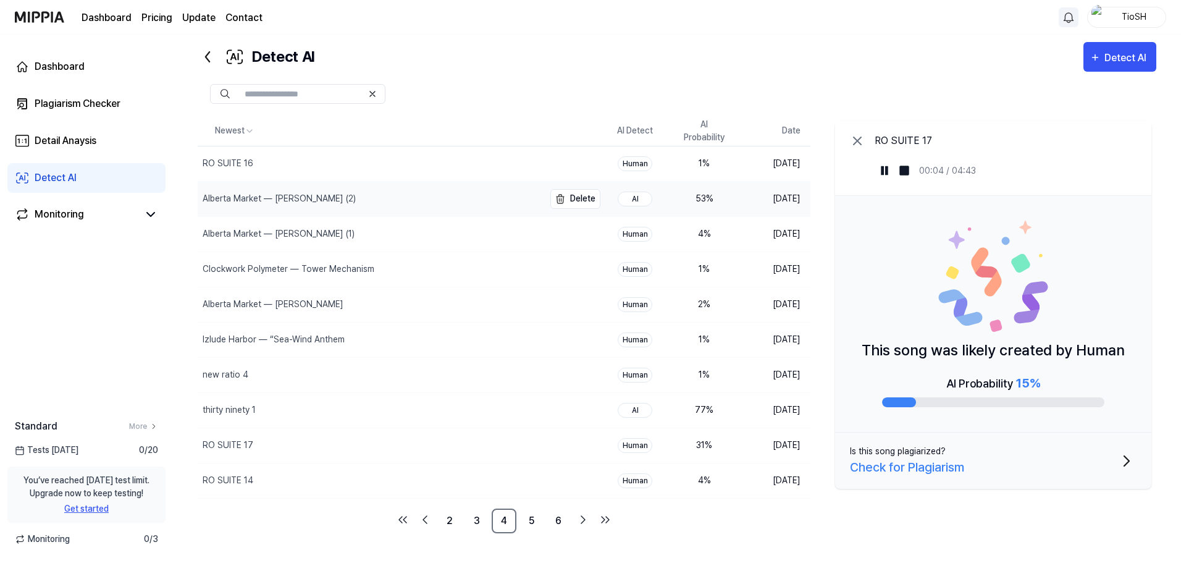
click at [408, 207] on div "Alberta Market — [PERSON_NAME] (2)" at bounding box center [371, 199] width 346 height 35
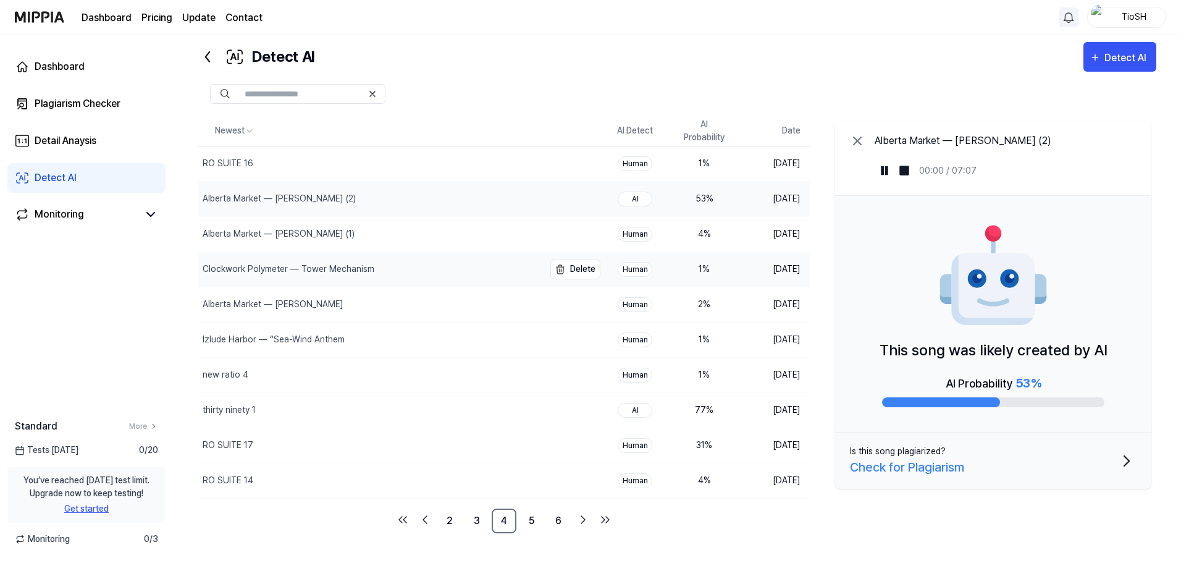
click at [417, 262] on div "Clockwork Polymeter — Tower Mechanism" at bounding box center [371, 269] width 346 height 35
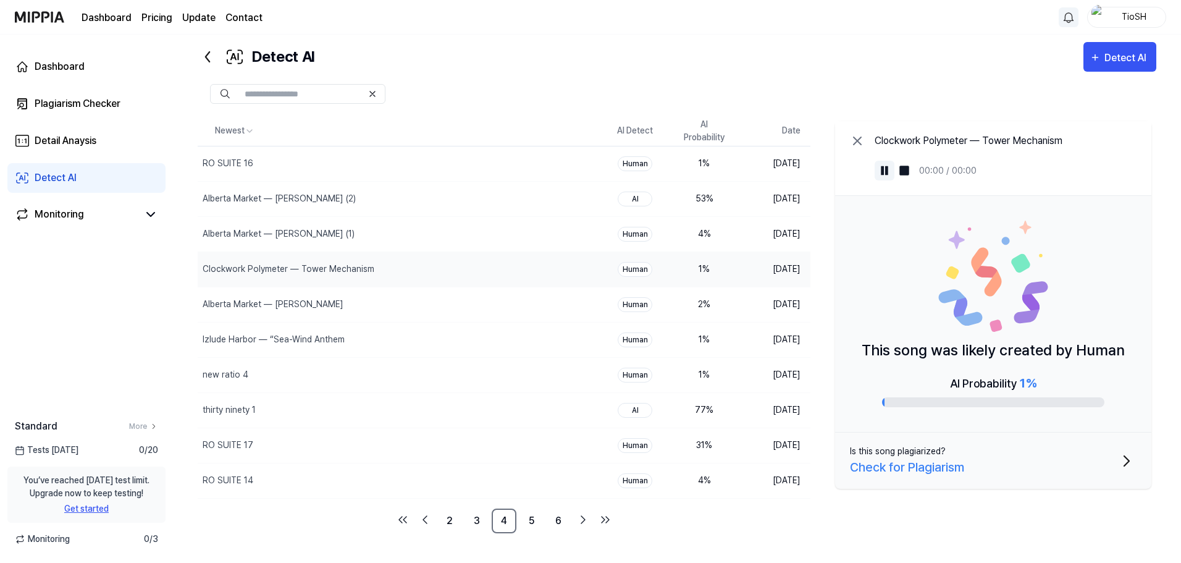
click at [881, 169] on img at bounding box center [884, 170] width 12 height 12
click at [887, 173] on img at bounding box center [884, 170] width 12 height 12
click at [464, 98] on div at bounding box center [677, 94] width 959 height 20
click at [455, 514] on link "2" at bounding box center [449, 520] width 25 height 25
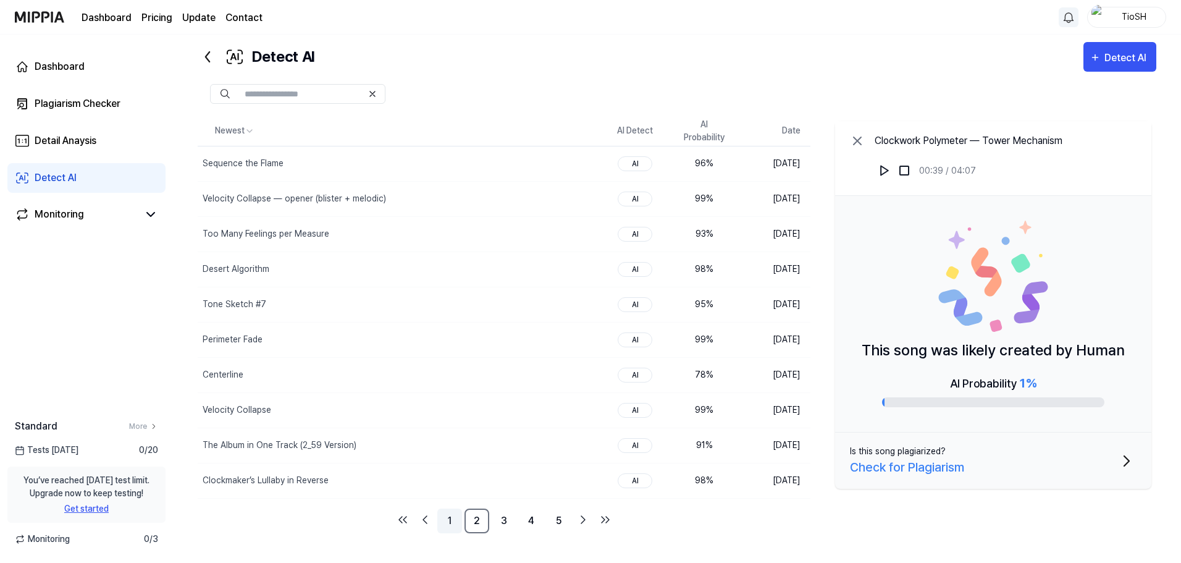
click at [452, 522] on link "1" at bounding box center [449, 520] width 25 height 25
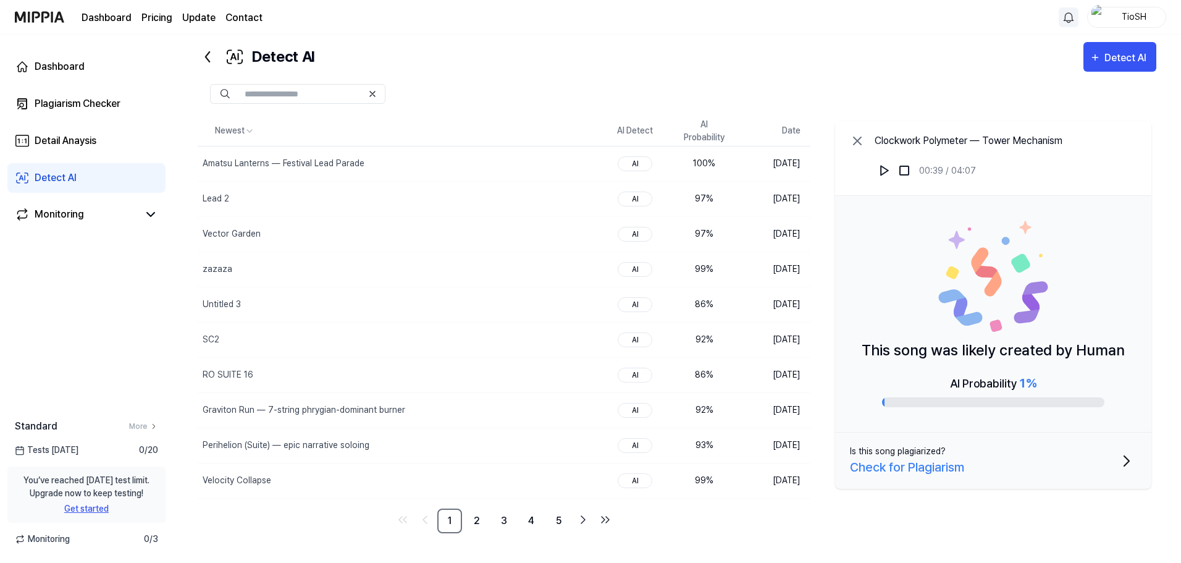
click at [460, 72] on div at bounding box center [677, 94] width 959 height 44
